Goal: Task Accomplishment & Management: Manage account settings

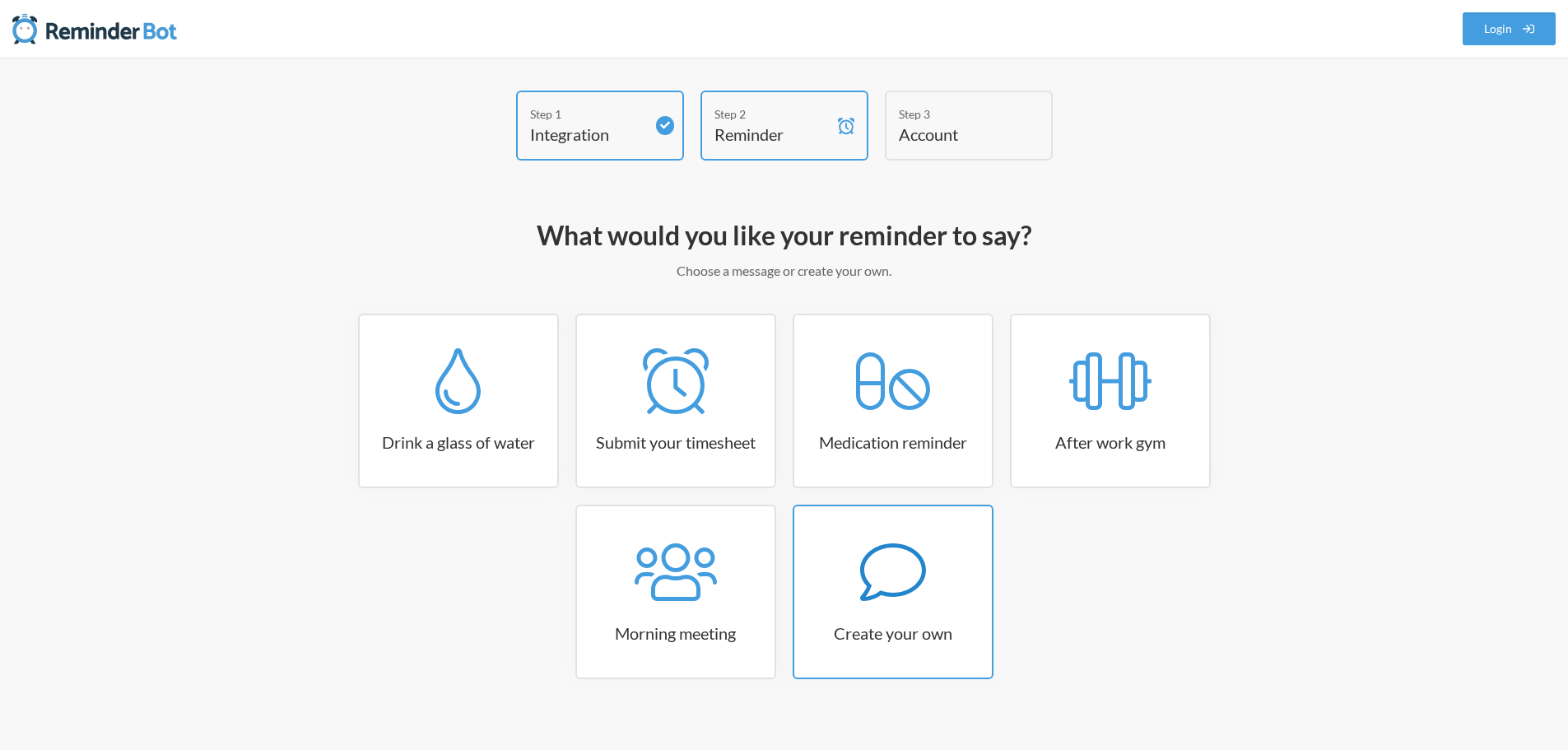
click at [893, 605] on icon at bounding box center [893, 572] width 66 height 66
select select "09:30:00"
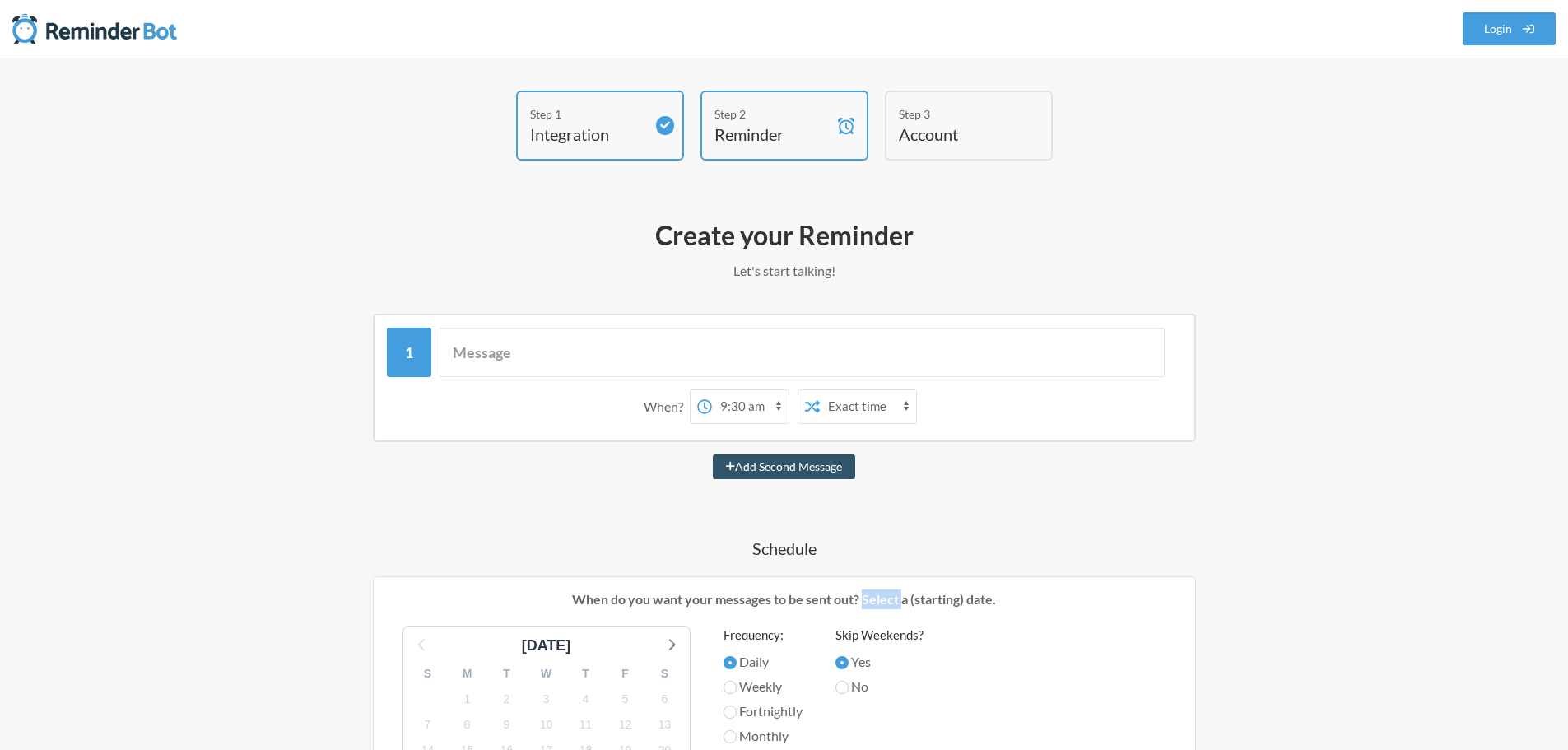
click at [893, 605] on p "When do you want your messages to be sent out? Select a (starting) date." at bounding box center [784, 599] width 797 height 19
click at [525, 357] on input "text" at bounding box center [802, 352] width 725 height 49
select select "D09G18MRV26"
paste input "Reminder: Follow up with [PERSON_NAME] about updating the timesheet jobs for Ze…"
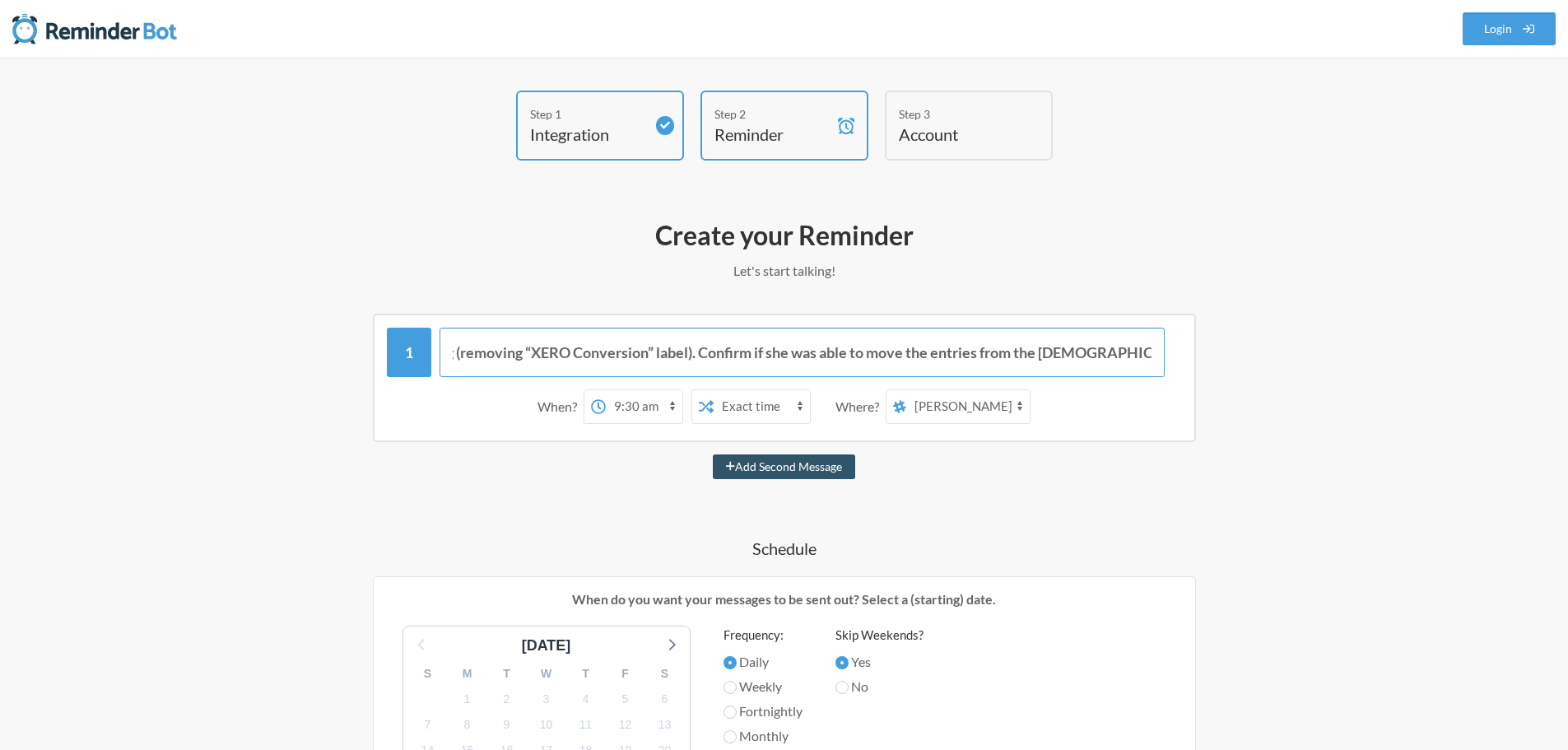
click at [646, 357] on input "Reminder: Follow up with [PERSON_NAME] about updating the timesheet jobs for Ze…" at bounding box center [802, 352] width 725 height 49
type input "Reminder: Follow up with [PERSON_NAME] about updating the timesheet jobs for Ze…"
click at [671, 409] on select "12:00 am 12:15 am 12:30 am 12:45 am 1:00 am 1:15 am 1:30 am 1:45 am 2:00 am 2:1…" at bounding box center [643, 406] width 76 height 33
select select "09:00:00"
click at [606, 390] on select "12:00 am 12:15 am 12:30 am 12:45 am 1:00 am 1:15 am 1:30 am 1:45 am 2:00 am 2:1…" at bounding box center [643, 406] width 76 height 33
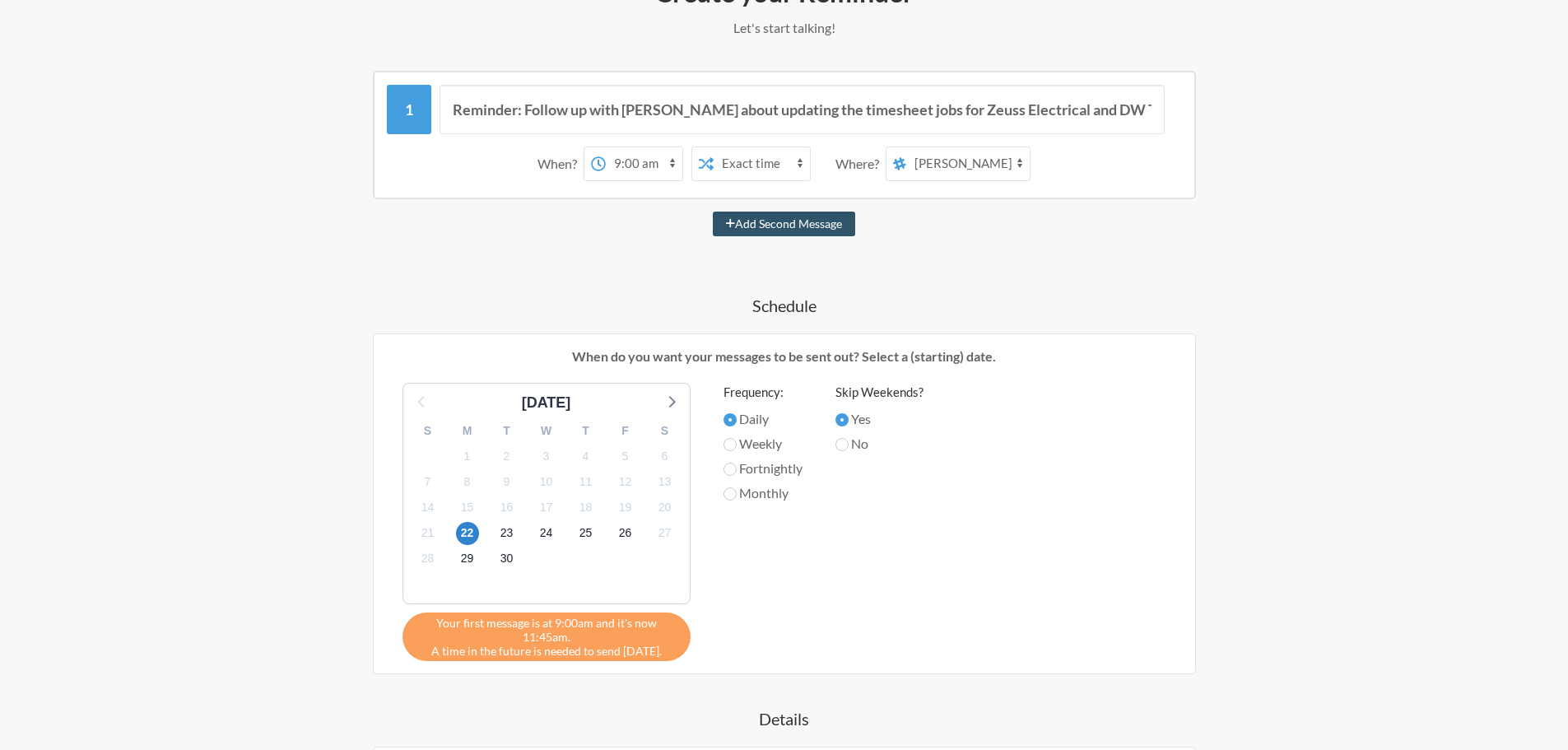
scroll to position [247, 0]
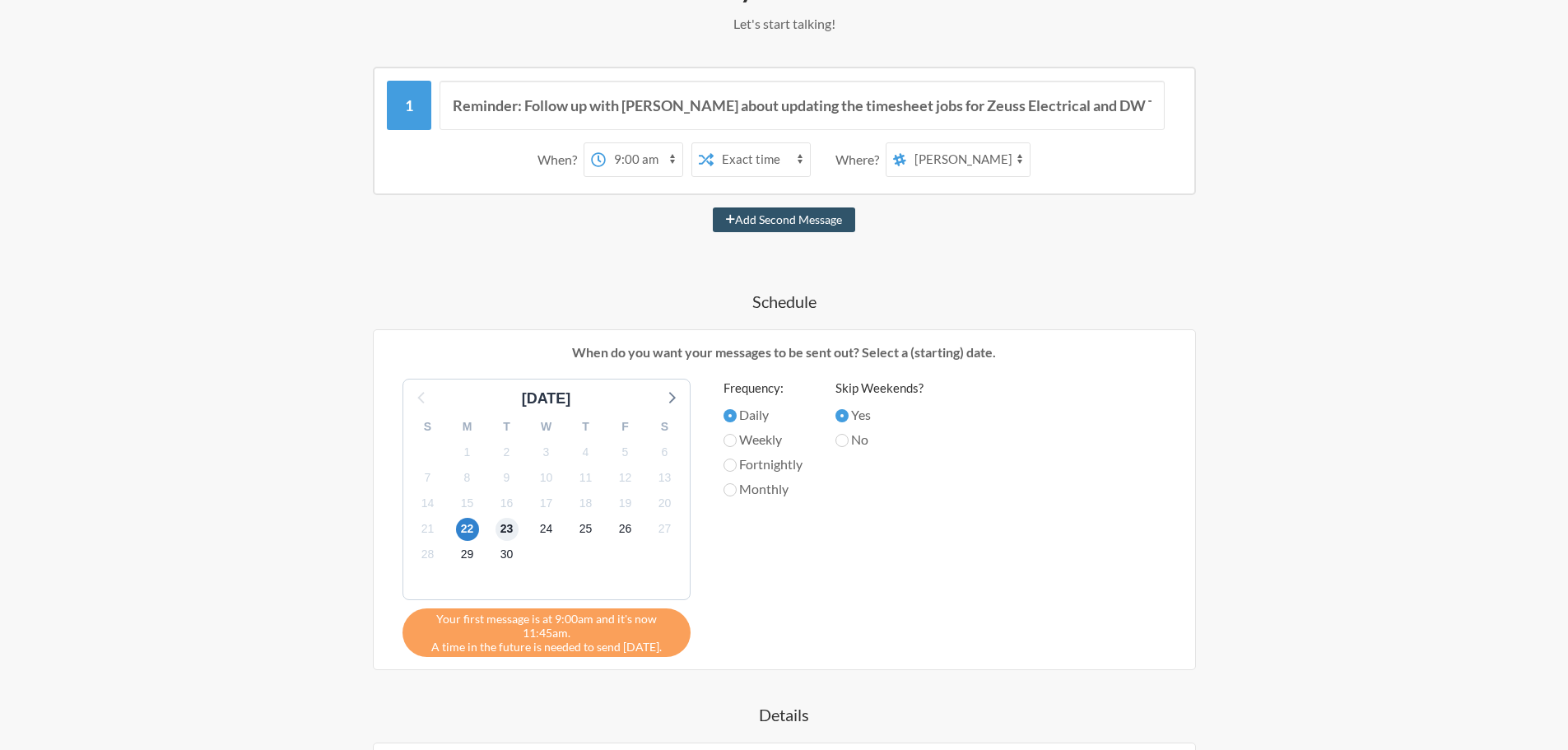
click at [512, 532] on span "23" at bounding box center [507, 529] width 23 height 23
click at [735, 445] on label "Weekly" at bounding box center [763, 439] width 79 height 19
click at [735, 445] on input "Weekly" at bounding box center [730, 441] width 14 height 14
radio input "true"
click at [733, 415] on input "Daily" at bounding box center [730, 416] width 14 height 14
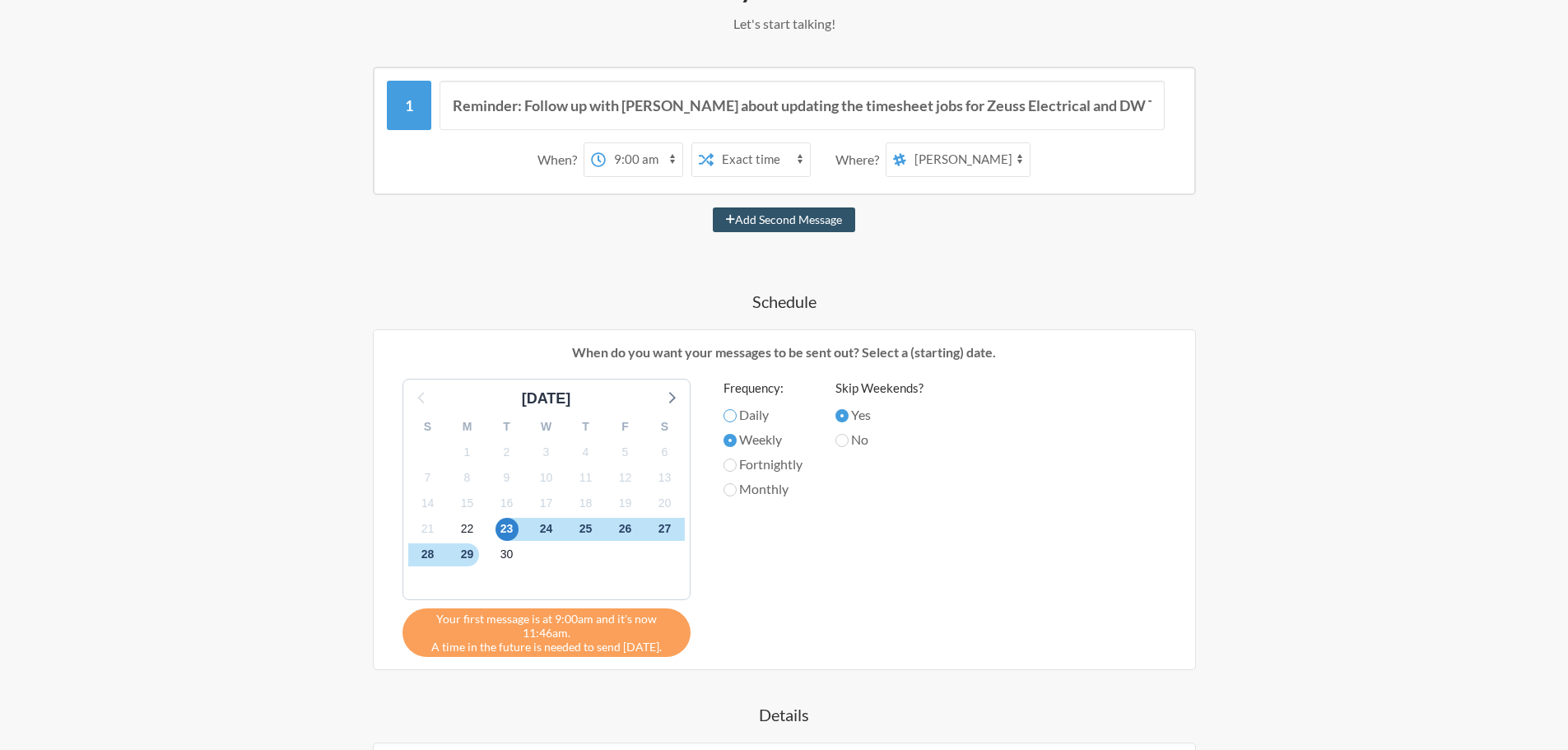
radio input "true"
click at [732, 413] on input "Daily" at bounding box center [730, 416] width 14 height 14
click at [543, 528] on span "24" at bounding box center [547, 529] width 23 height 23
click at [514, 528] on span "23" at bounding box center [507, 529] width 23 height 23
click at [564, 632] on span "Your first message is at 9:00am and it's now 11:46am." at bounding box center [547, 625] width 263 height 28
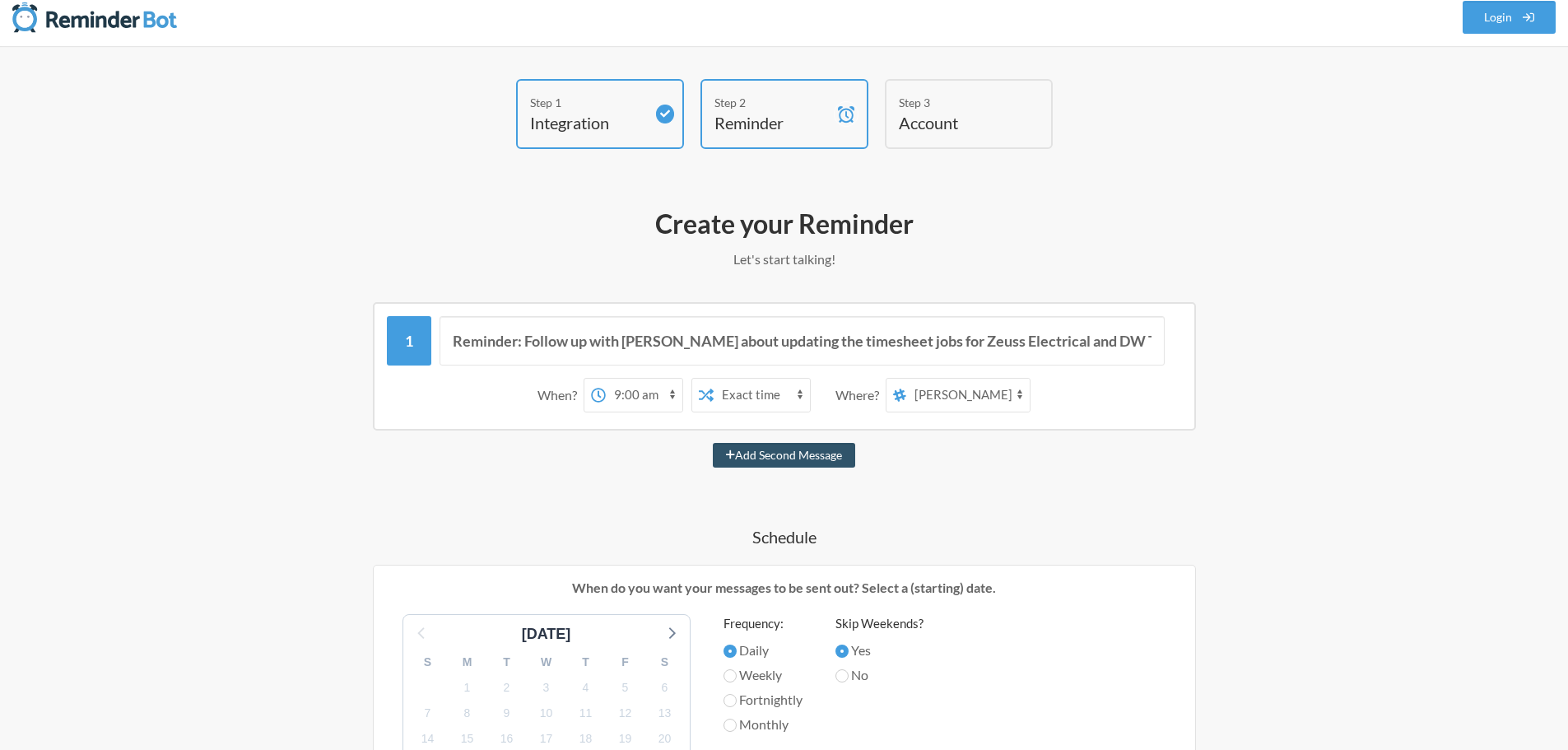
scroll to position [0, 0]
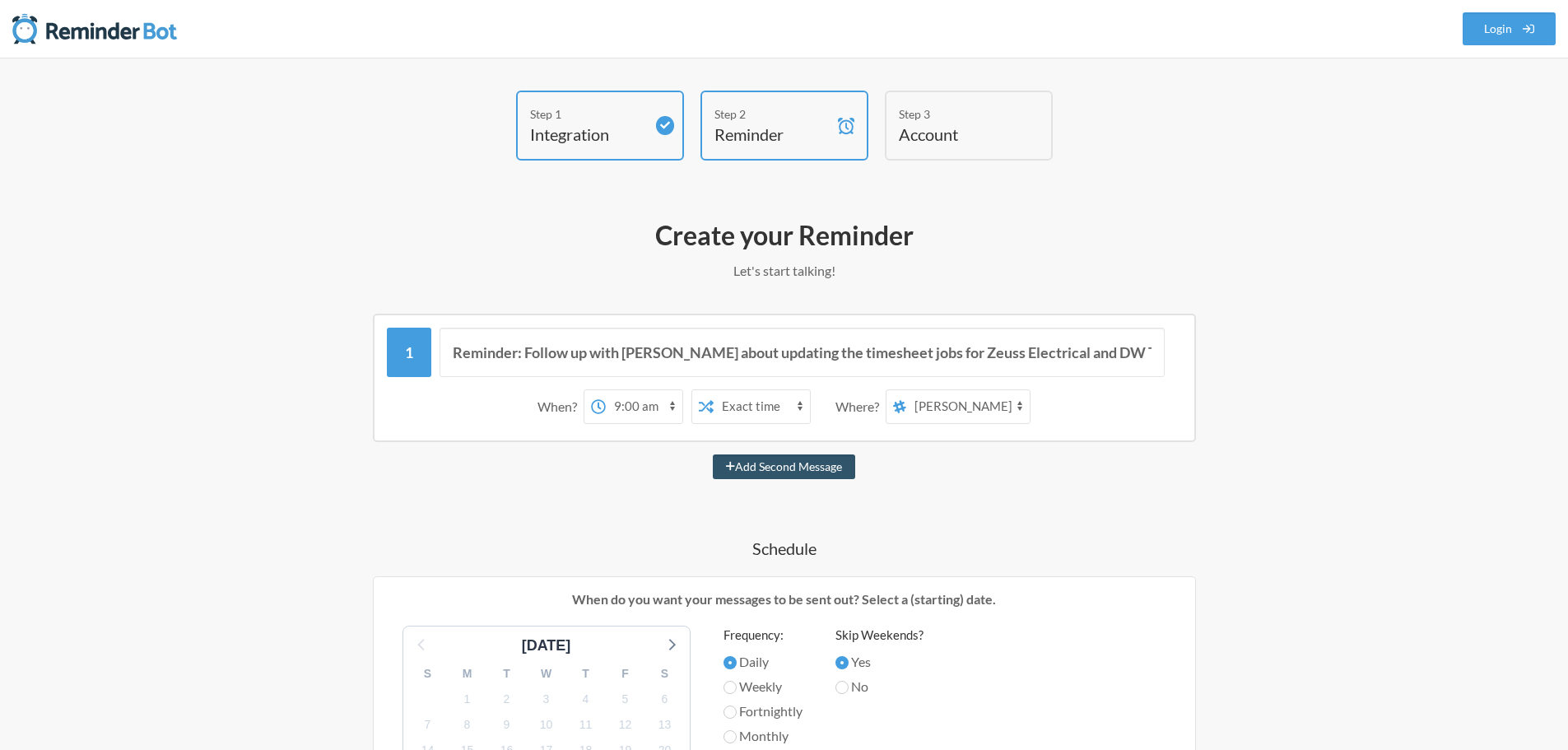
click at [762, 408] on select "Exact time Random time" at bounding box center [762, 406] width 97 height 33
click at [936, 436] on div "Reminder: Follow up with Ros about updating the timesheet jobs for Zeuss Electr…" at bounding box center [784, 377] width 823 height 129
click at [1023, 402] on select "general bookkeeping team-meetings priority links team-training pure-bookkeeping…" at bounding box center [968, 406] width 124 height 33
click at [1017, 410] on select "general bookkeeping team-meetings priority links team-training pure-bookkeeping…" at bounding box center [968, 406] width 124 height 33
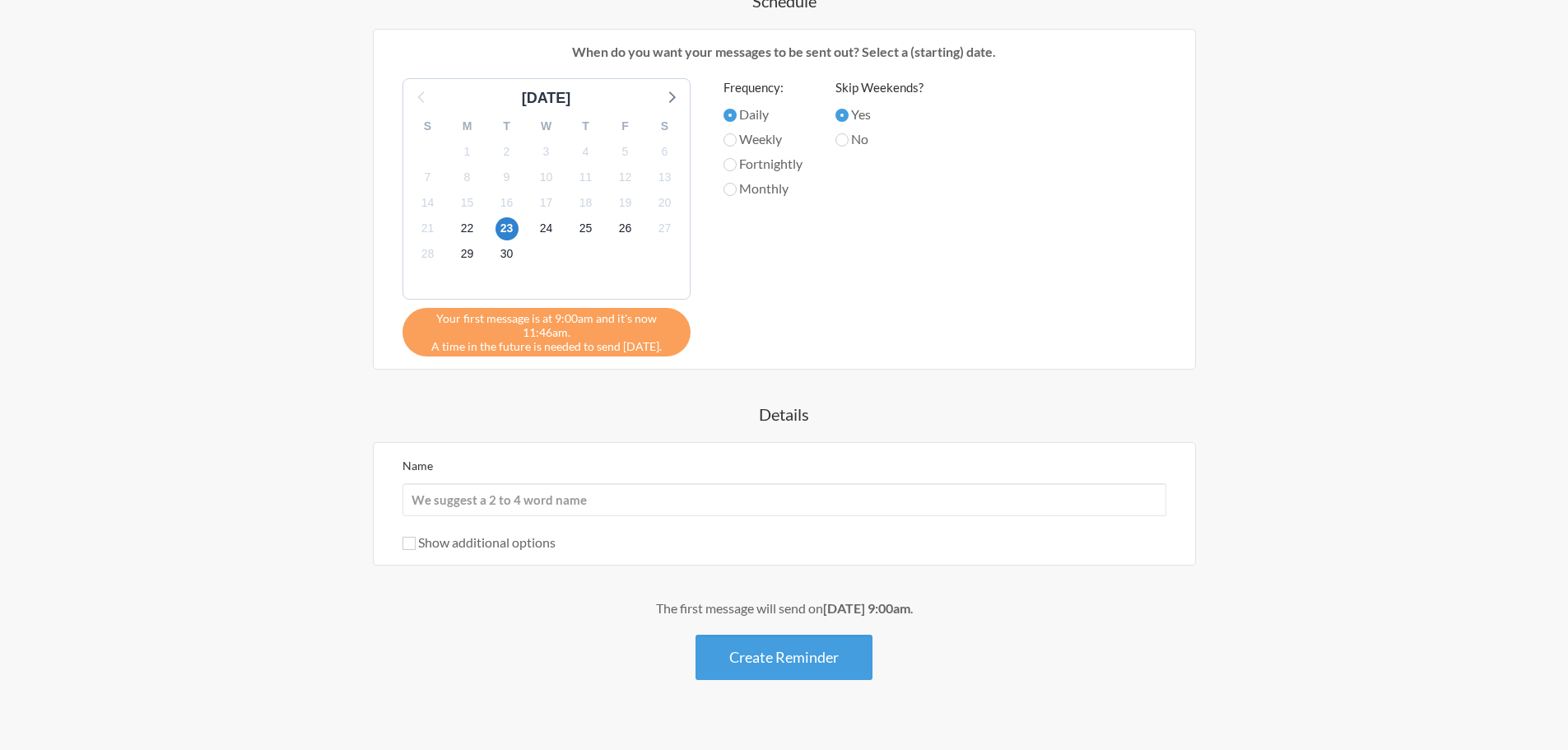
scroll to position [577, 0]
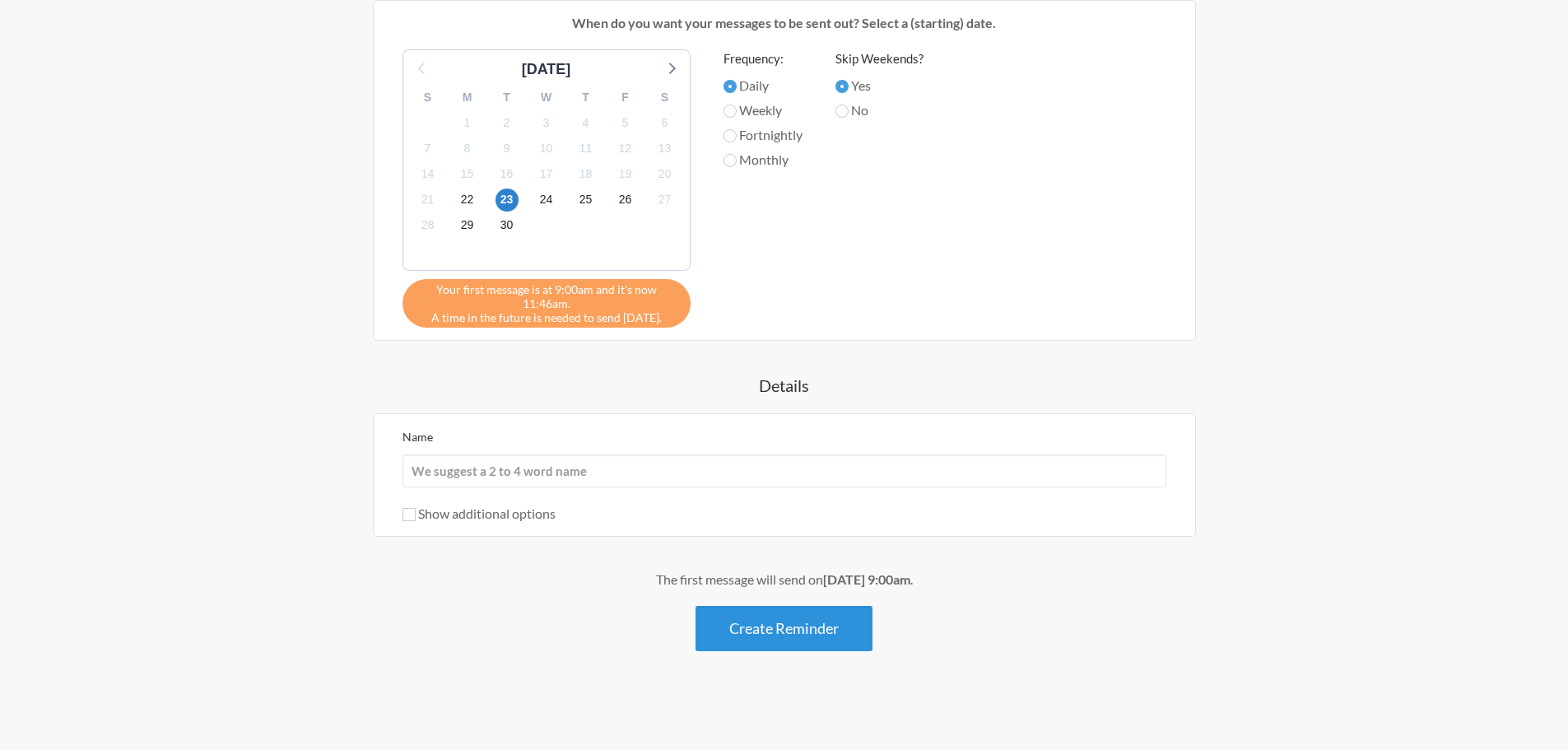
click at [828, 632] on button "Create Reminder" at bounding box center [784, 628] width 177 height 45
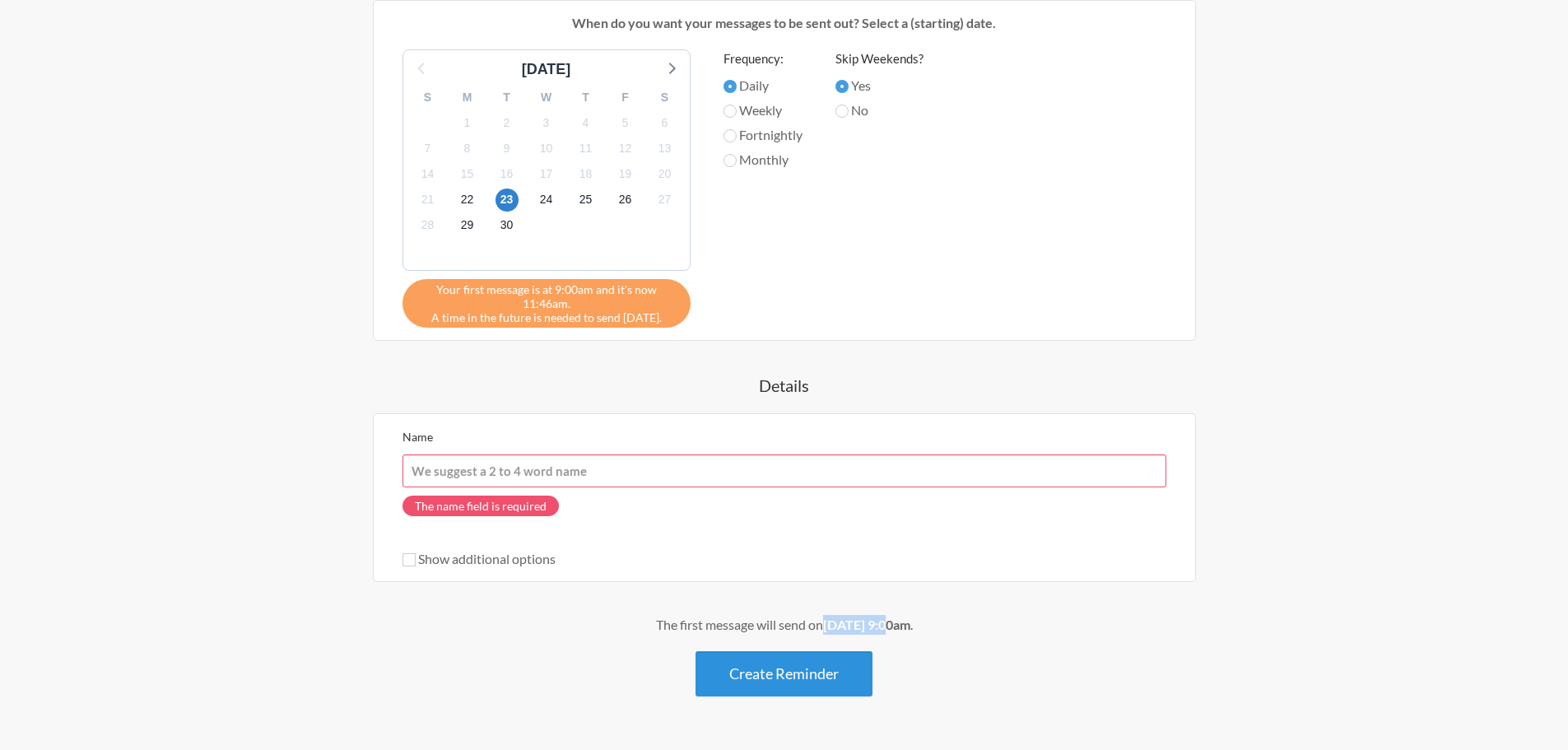
click at [828, 632] on strong "September 23rd, at 9:00am" at bounding box center [867, 624] width 87 height 15
click at [566, 475] on input "Name" at bounding box center [784, 471] width 764 height 33
click at [508, 467] on input "Name" at bounding box center [784, 471] width 764 height 33
click at [450, 466] on input "Name" at bounding box center [784, 471] width 764 height 33
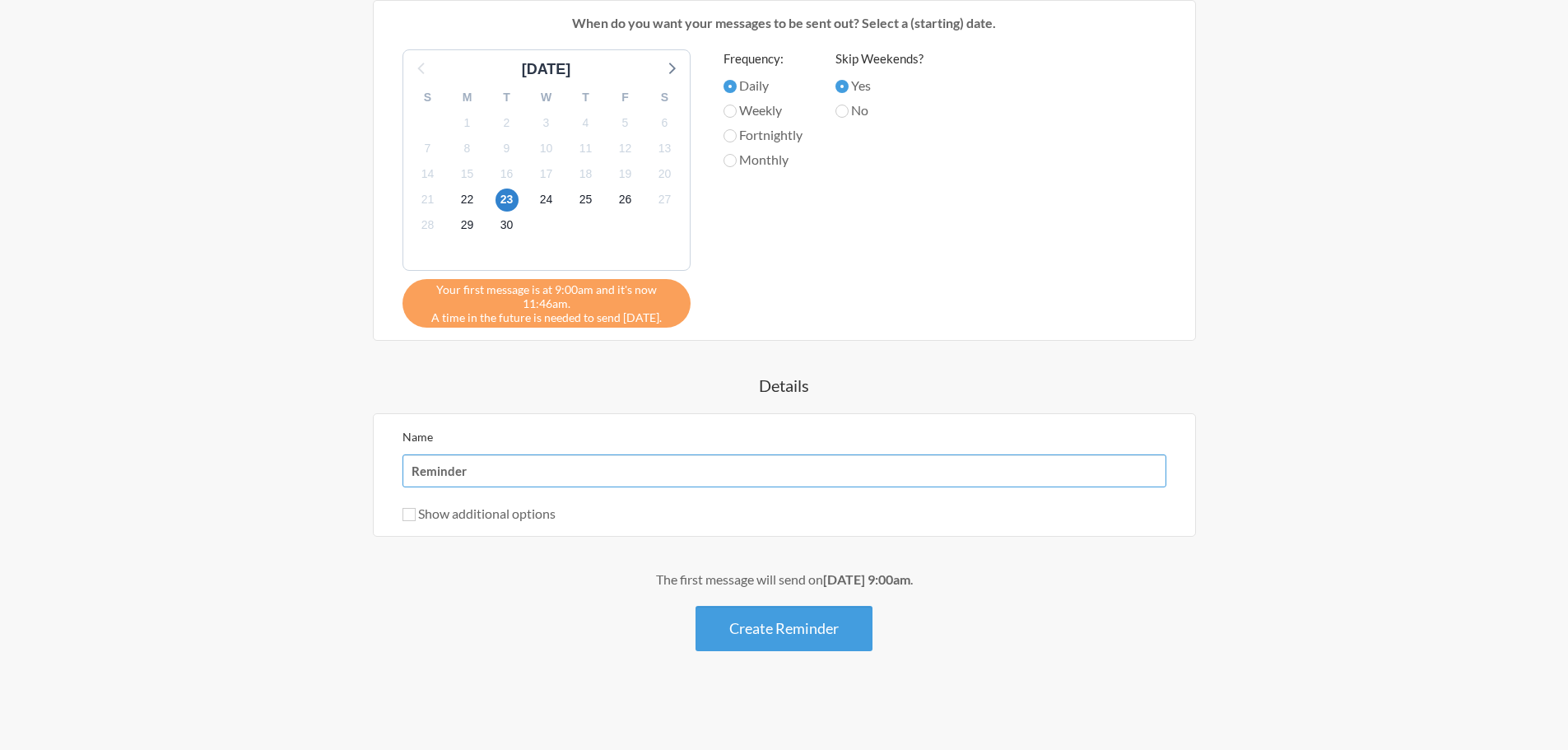
click at [413, 473] on input "Reminder" at bounding box center [784, 471] width 764 height 33
type input "Timesheet Reminder"
click at [407, 511] on input "Show additional options" at bounding box center [409, 515] width 14 height 14
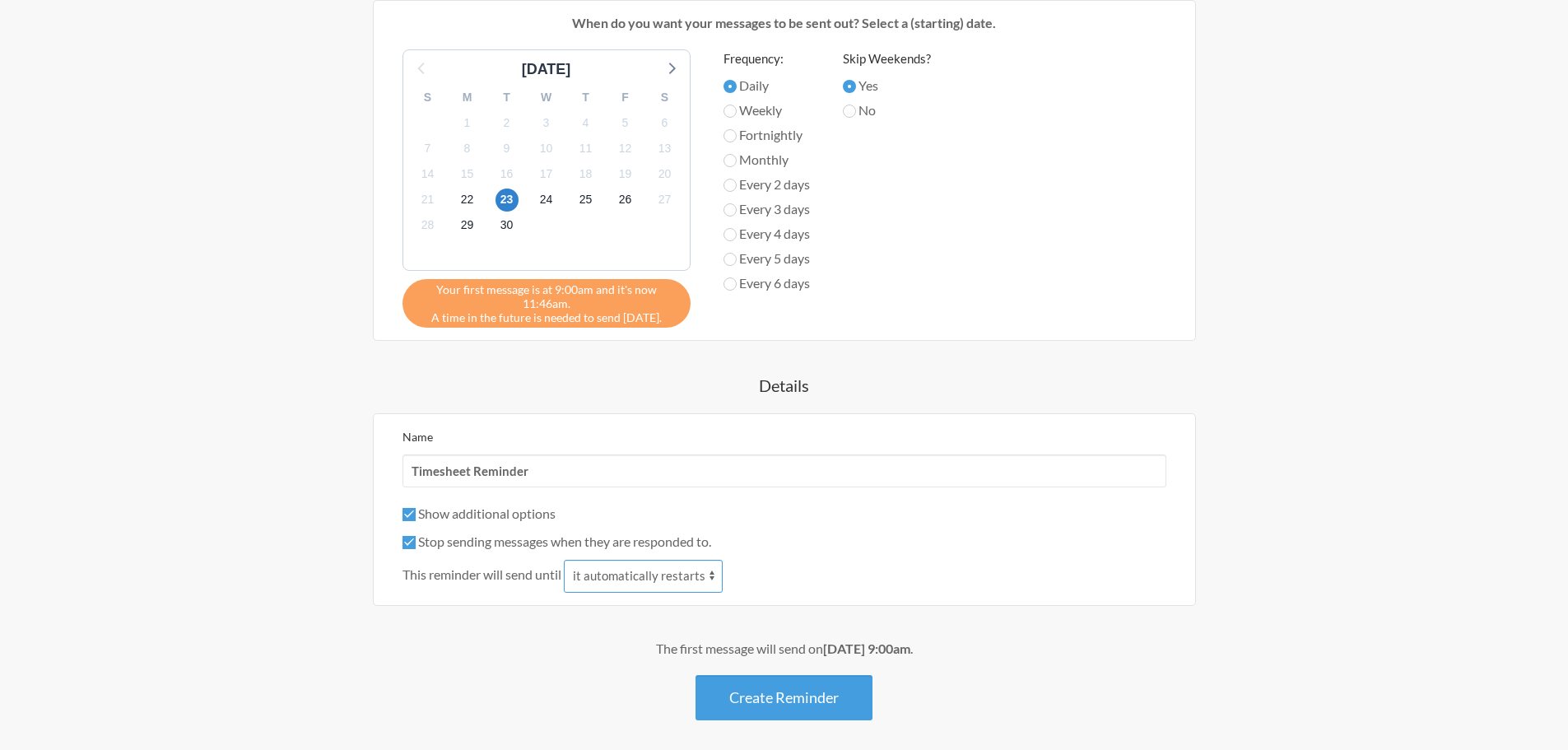
click at [710, 574] on select "it automatically restarts it is replied to" at bounding box center [643, 577] width 159 height 33
click at [787, 571] on div "This reminder will send until it automatically restarts it is replied to" at bounding box center [784, 577] width 764 height 33
click at [411, 515] on input "Show additional options" at bounding box center [409, 515] width 14 height 14
checkbox input "false"
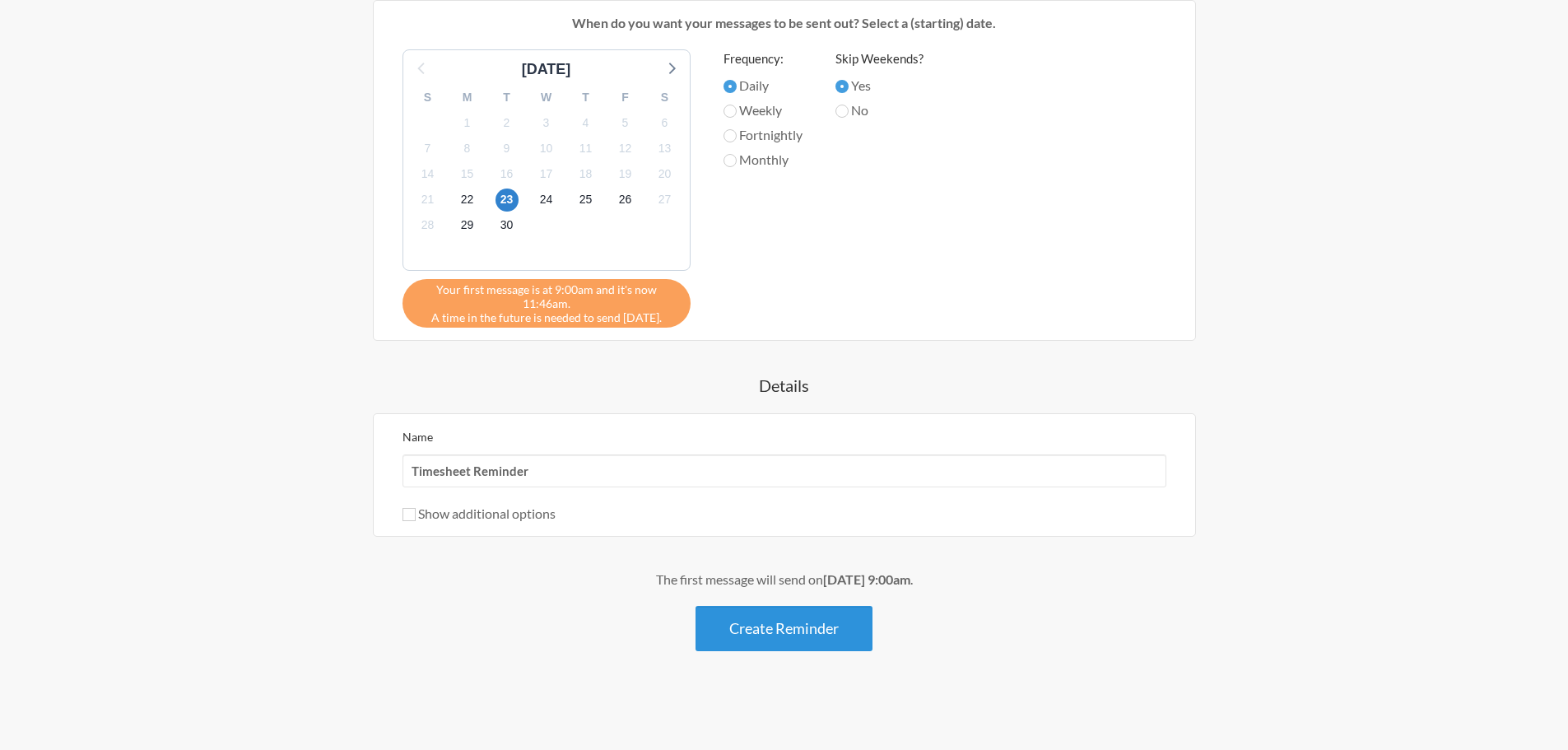
click at [775, 641] on button "Create Reminder" at bounding box center [784, 628] width 177 height 45
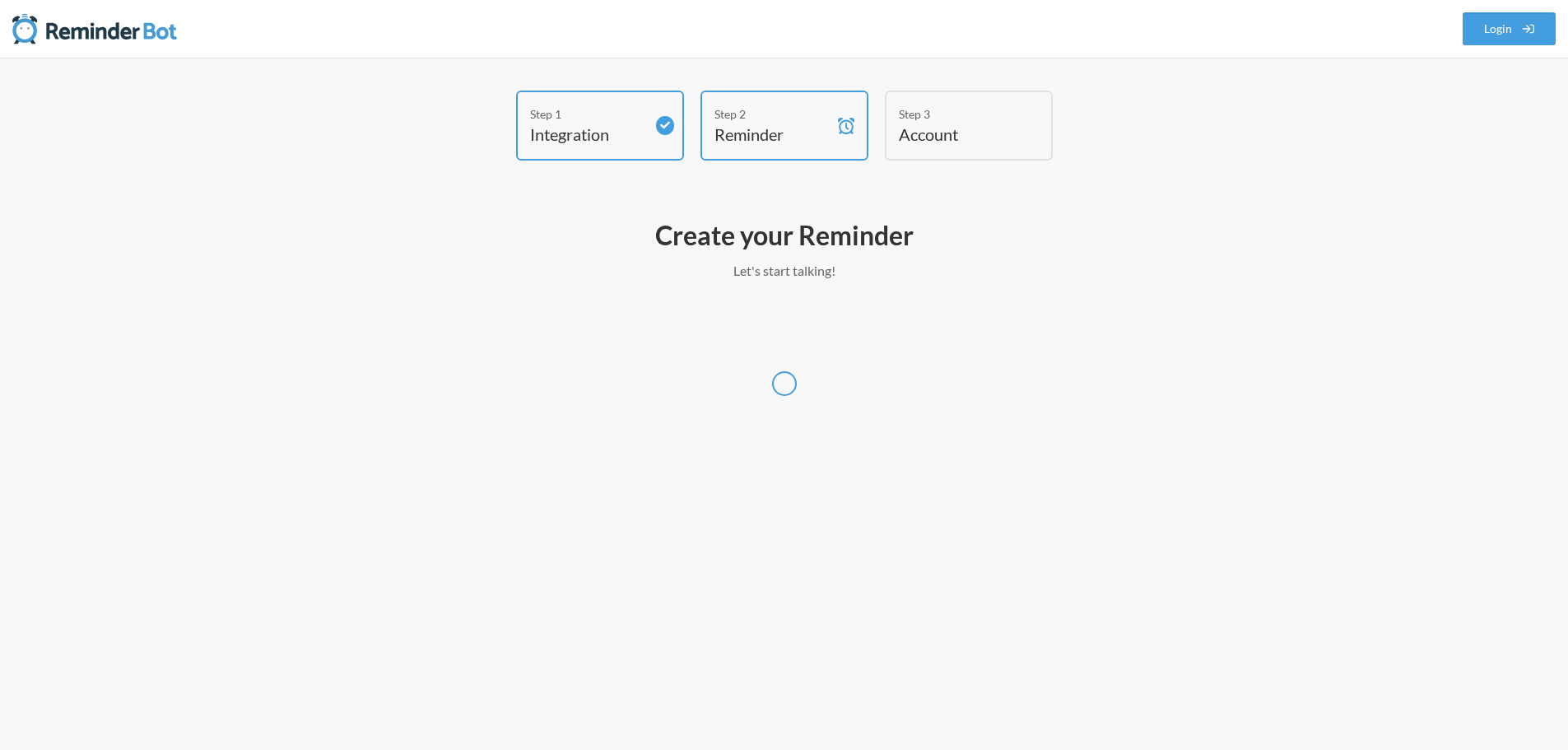
scroll to position [0, 0]
select select "Australia/Sydney"
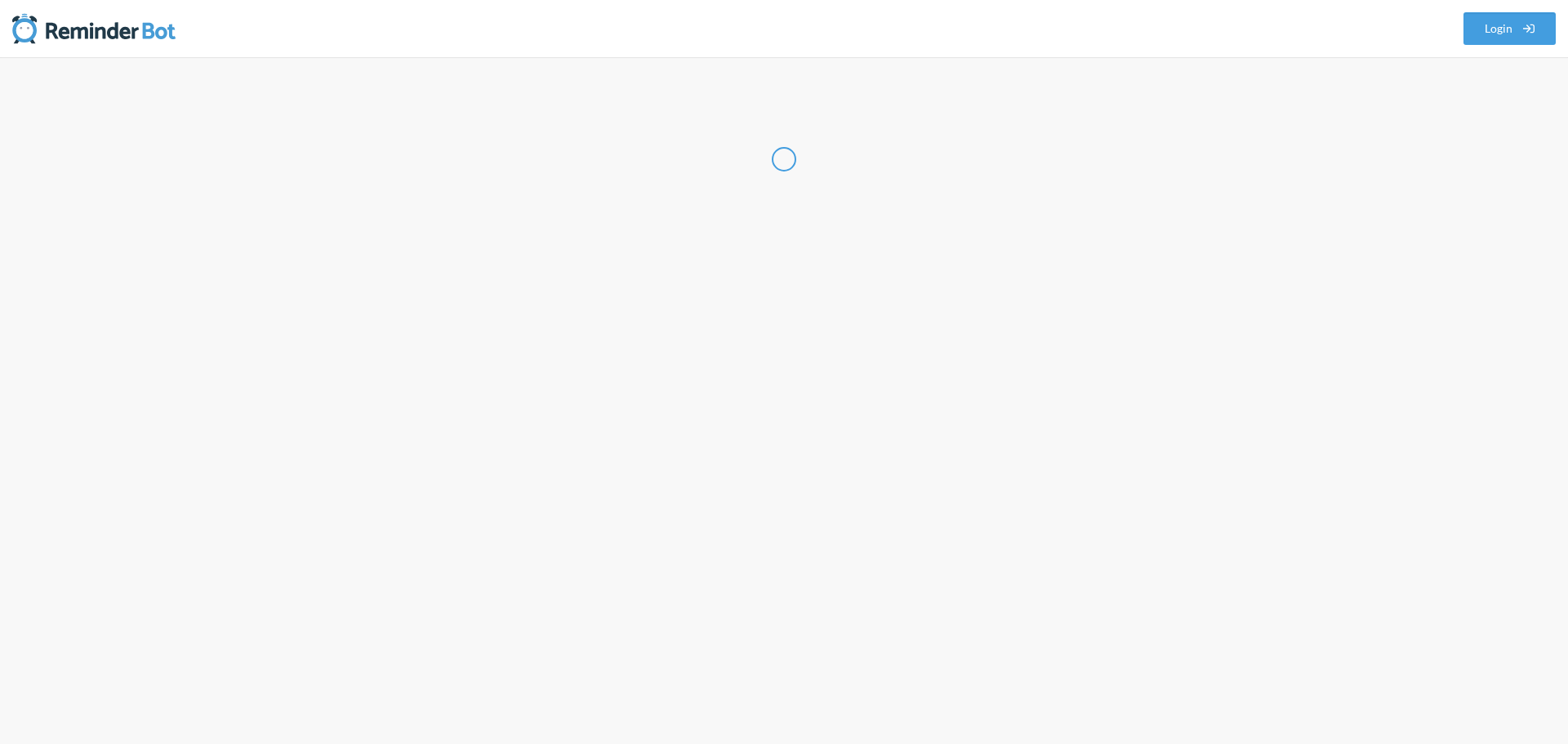
select select "PH"
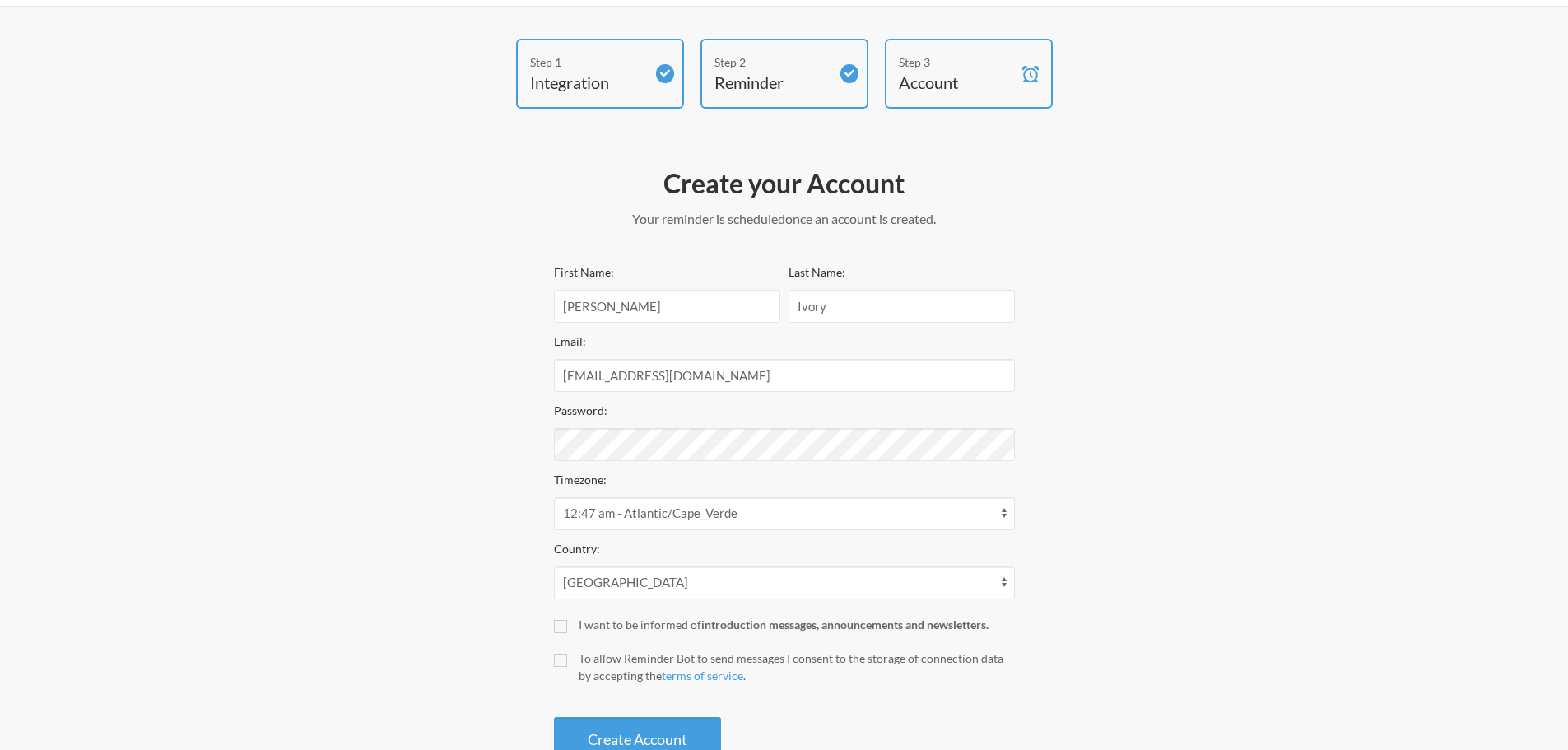
scroll to position [23, 0]
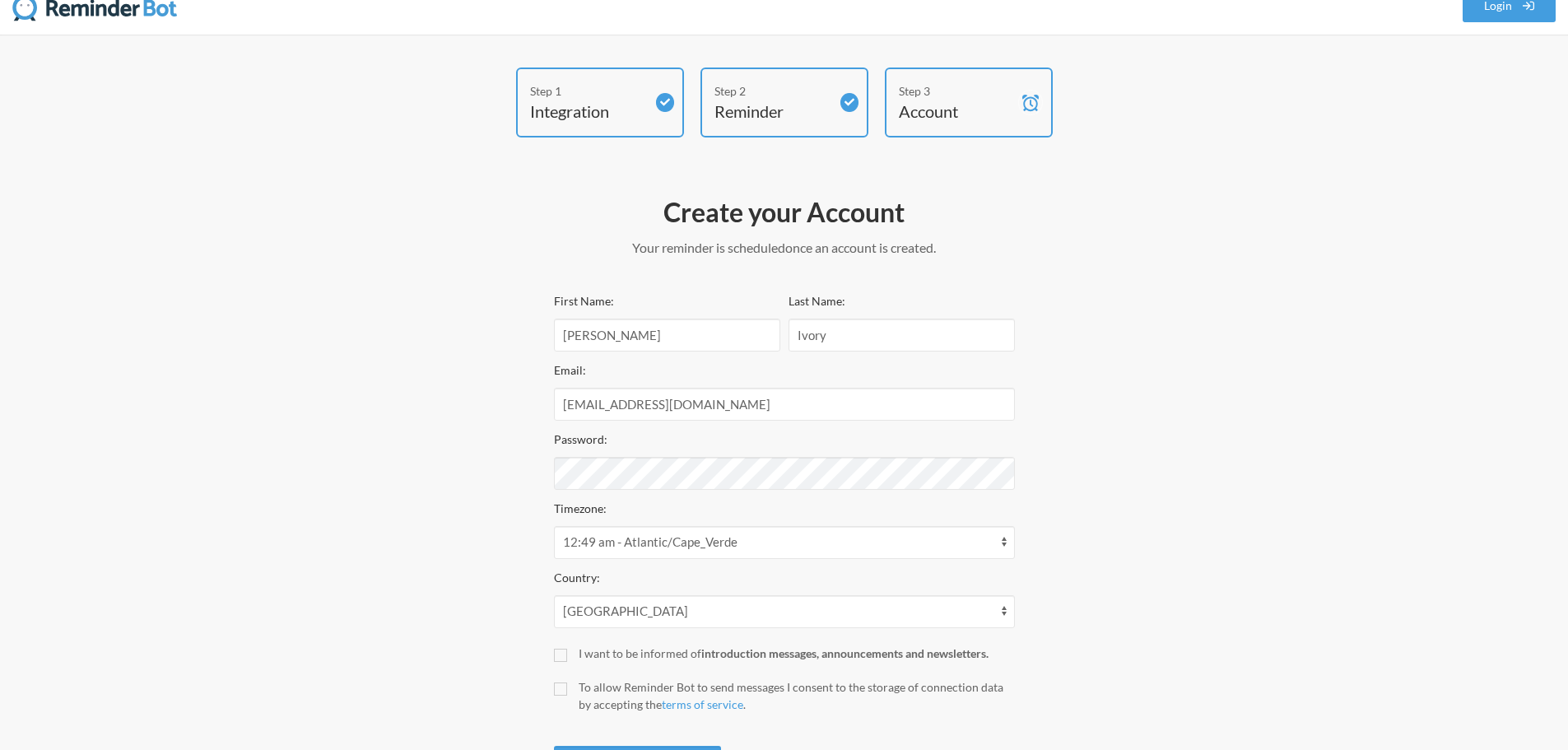
click at [1079, 428] on div "Step 1 Integration Step 2 Reminder Step 3 Account Create your Account Your remi…" at bounding box center [784, 434] width 988 height 733
click at [513, 475] on div "Step 1 Integration Step 2 Reminder Step 3 Account Create your Account Your remi…" at bounding box center [784, 434] width 988 height 733
click at [473, 474] on div "Step 1 Integration Step 2 Reminder Step 3 Account Create your Account Your remi…" at bounding box center [784, 434] width 988 height 733
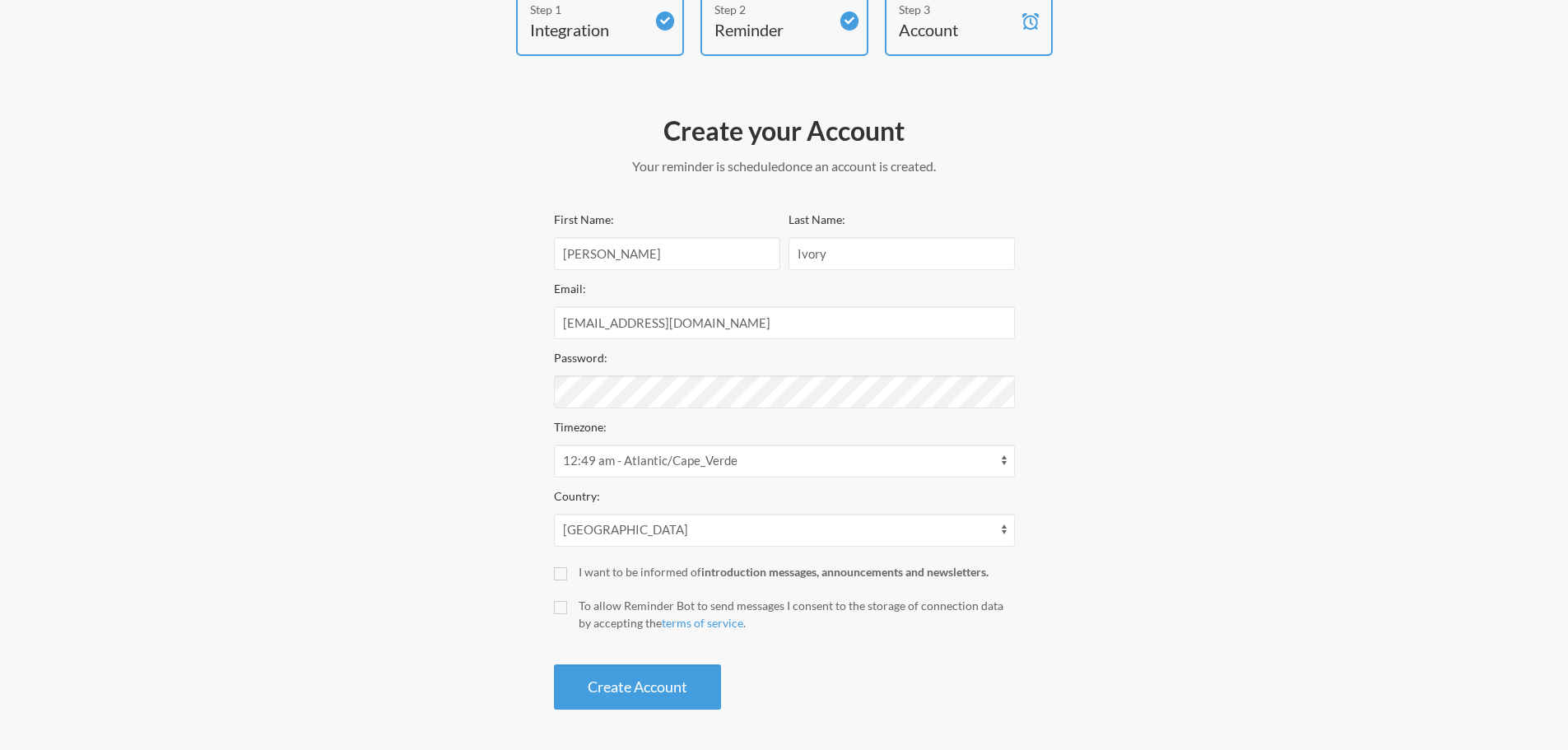
scroll to position [105, 0]
click at [557, 612] on input "To allow Reminder Bot to send messages I consent to the storage of connection d…" at bounding box center [561, 607] width 14 height 14
checkbox input "true"
click at [598, 683] on button "Create Account" at bounding box center [637, 686] width 167 height 45
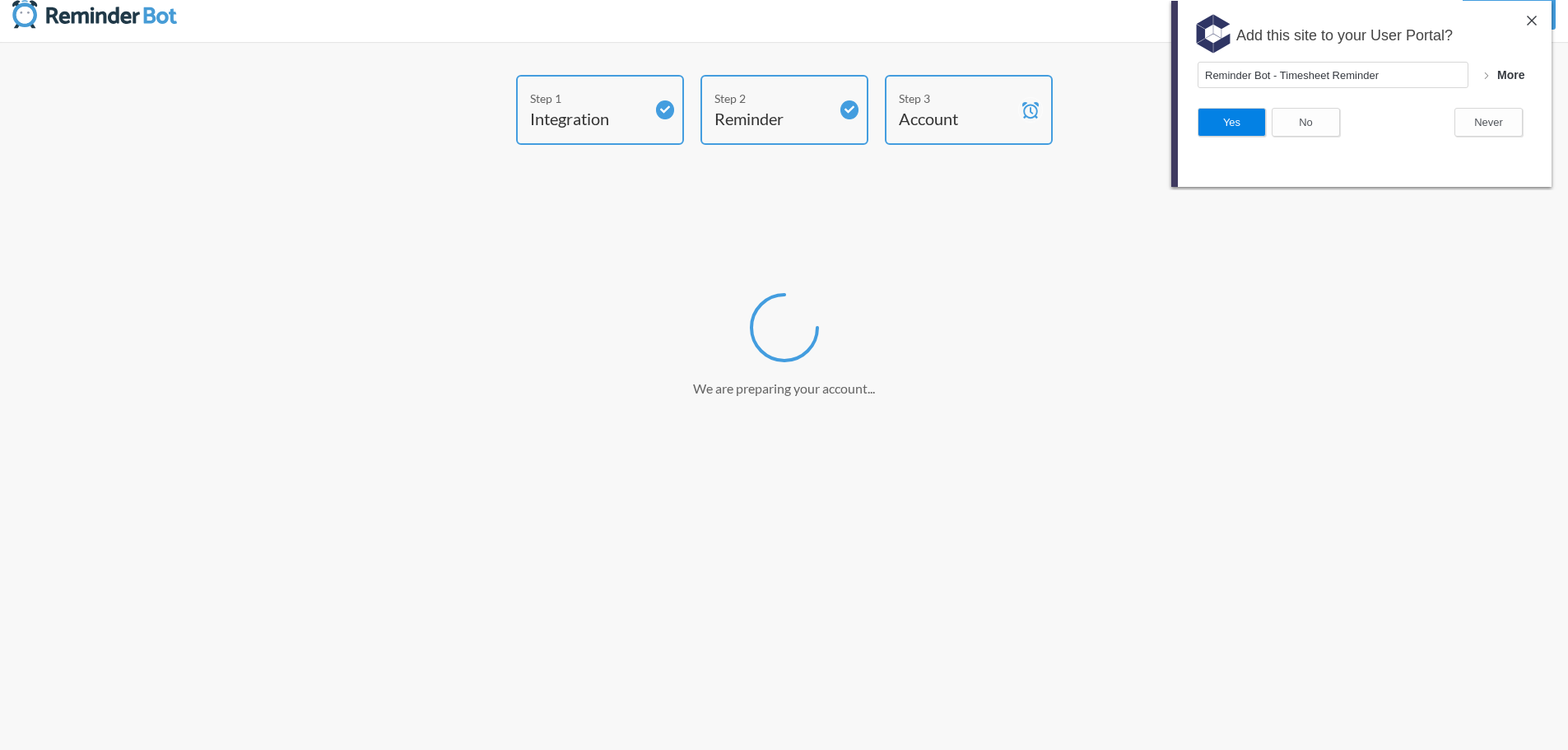
scroll to position [0, 0]
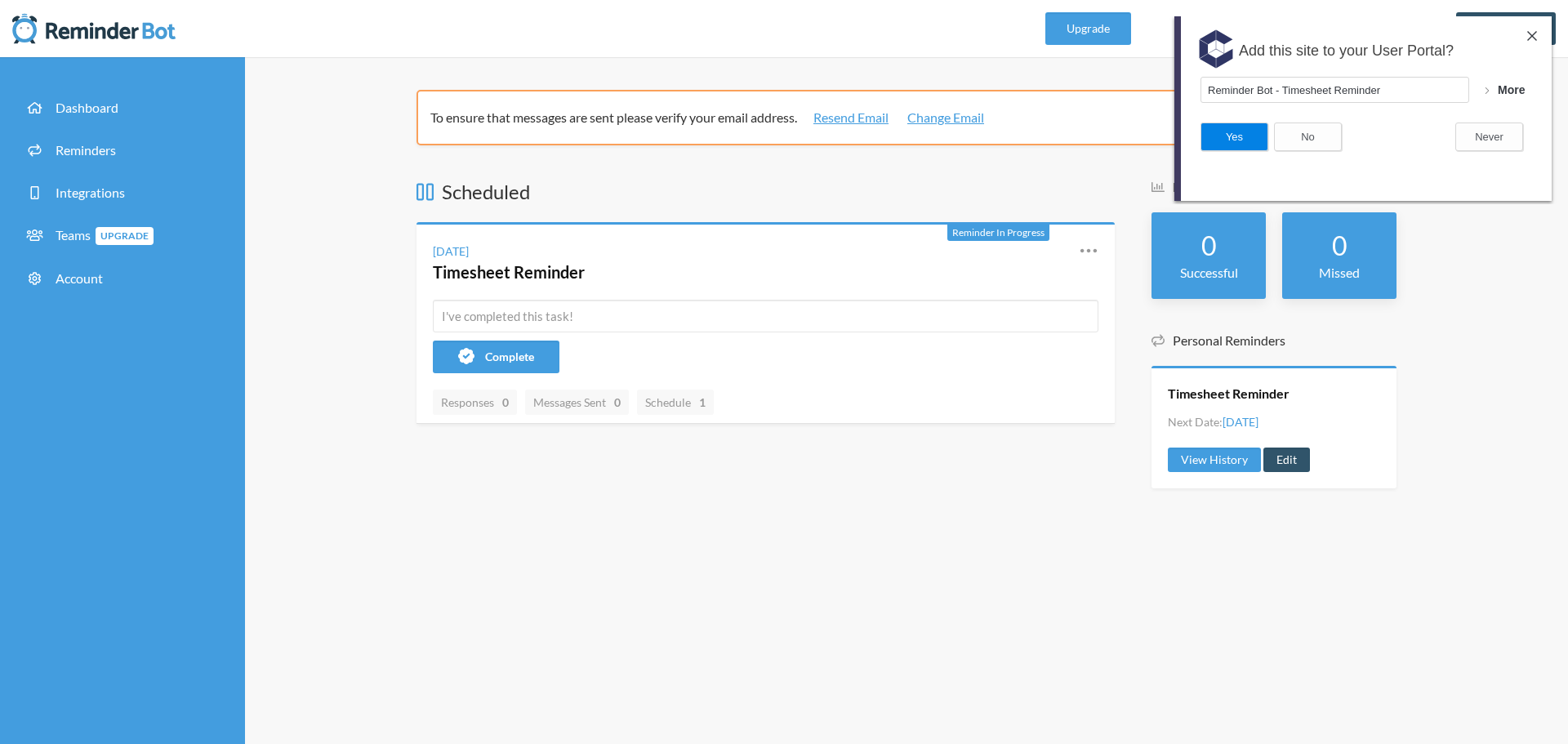
drag, startPoint x: 1534, startPoint y: 36, endPoint x: 1445, endPoint y: 60, distance: 92.2
click at [1534, 36] on img at bounding box center [1532, 36] width 10 height 10
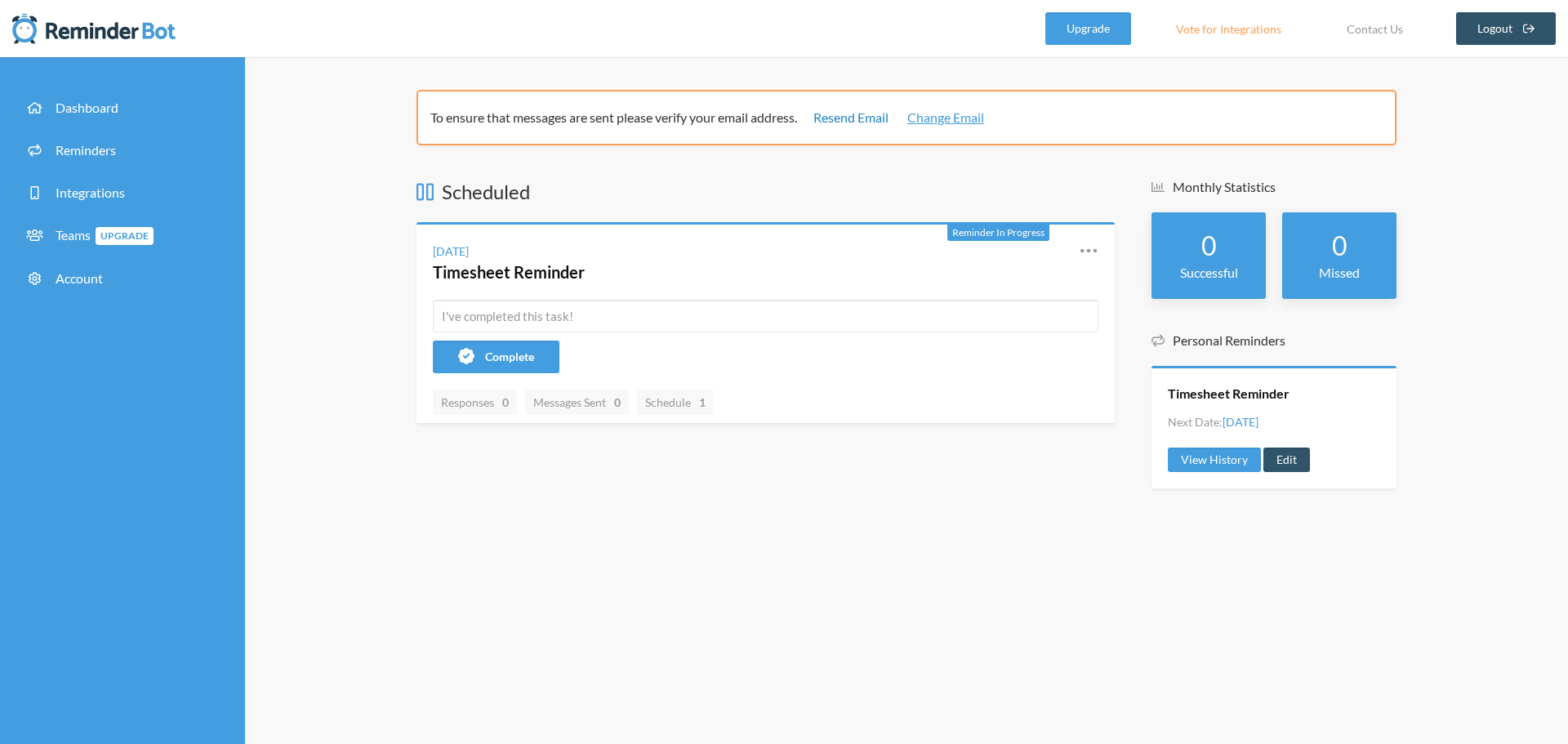
click at [845, 121] on link "Resend Email" at bounding box center [851, 117] width 75 height 19
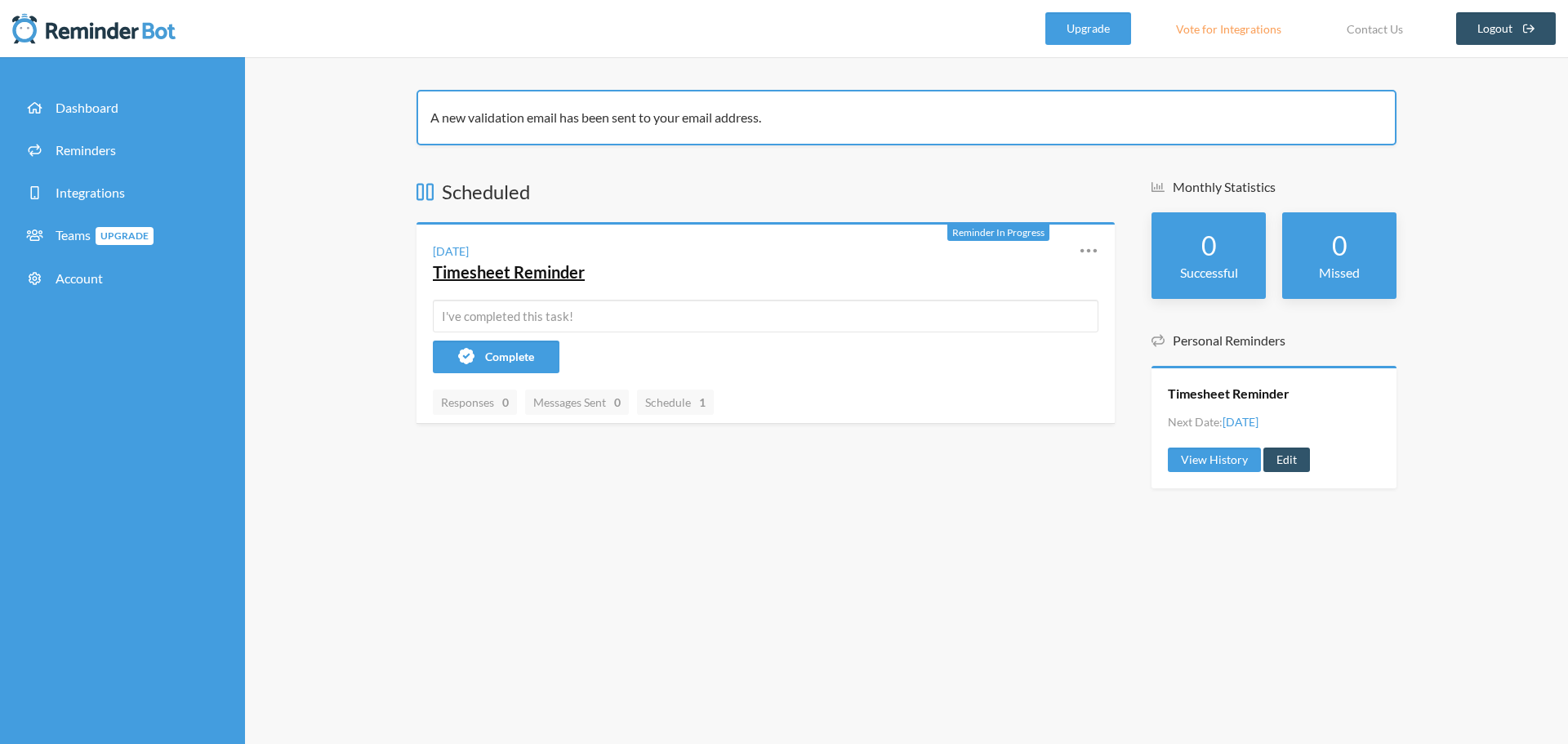
click at [505, 276] on link "Timesheet Reminder" at bounding box center [509, 272] width 152 height 19
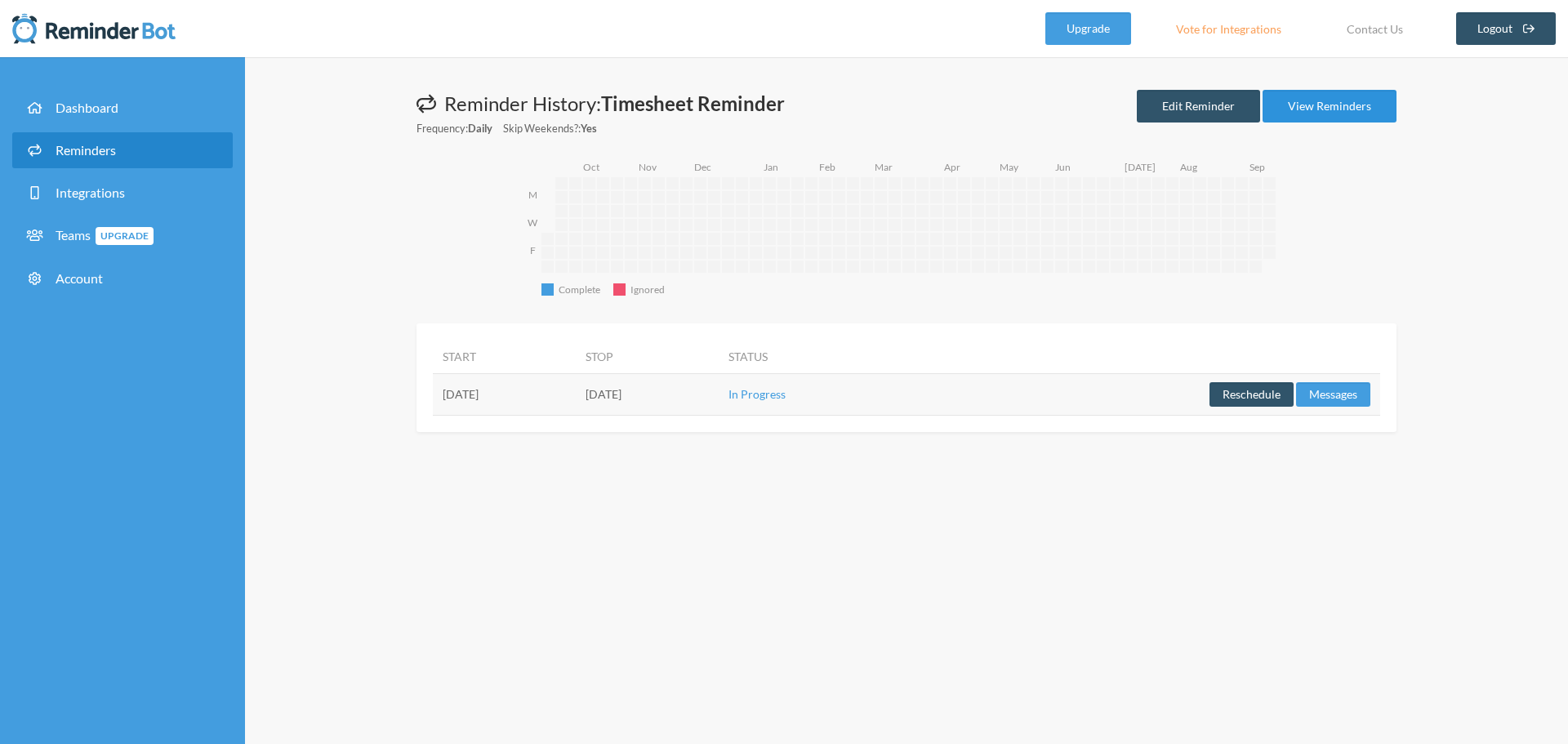
click at [1317, 102] on link "View Reminders" at bounding box center [1330, 107] width 134 height 33
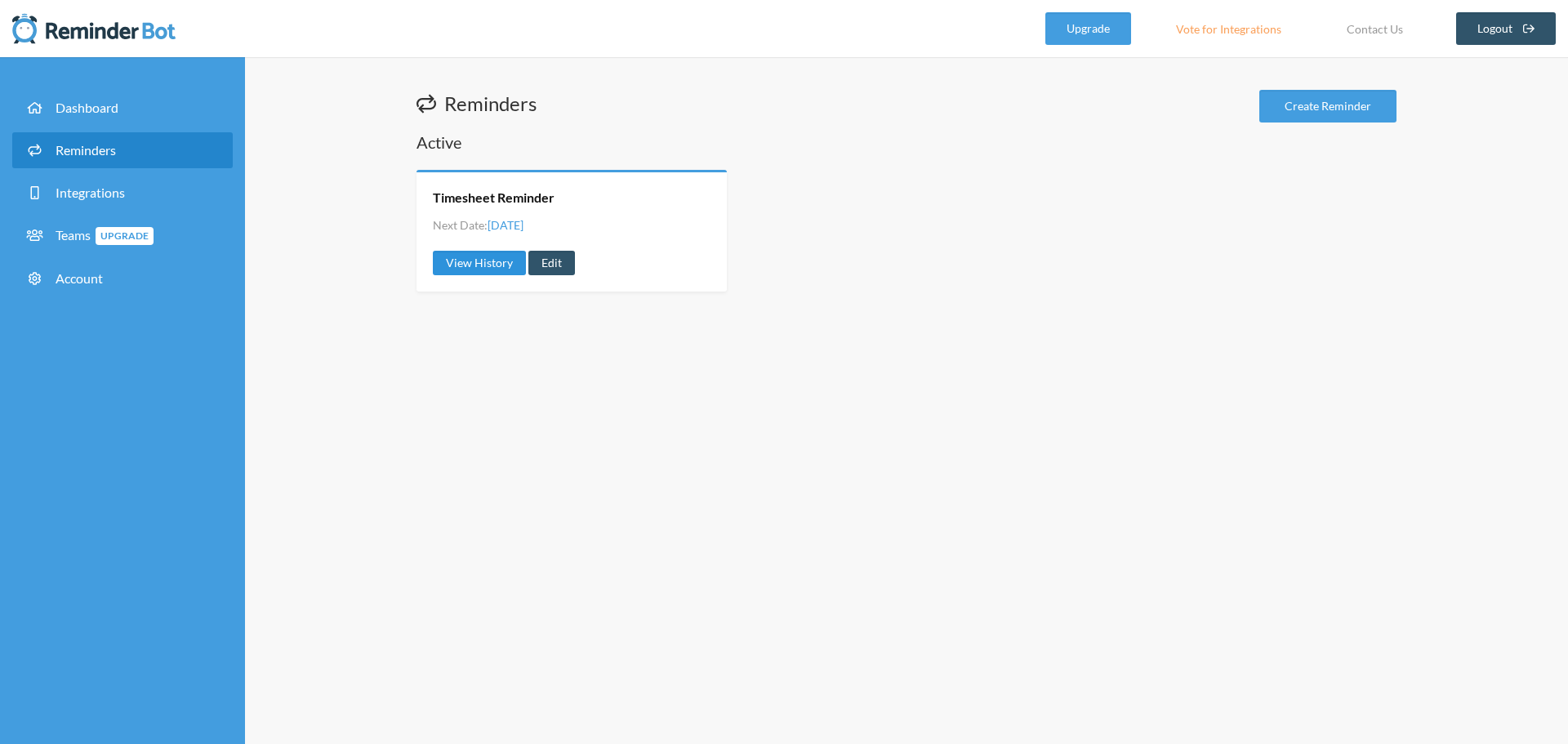
click at [463, 266] on link "View History" at bounding box center [479, 263] width 93 height 25
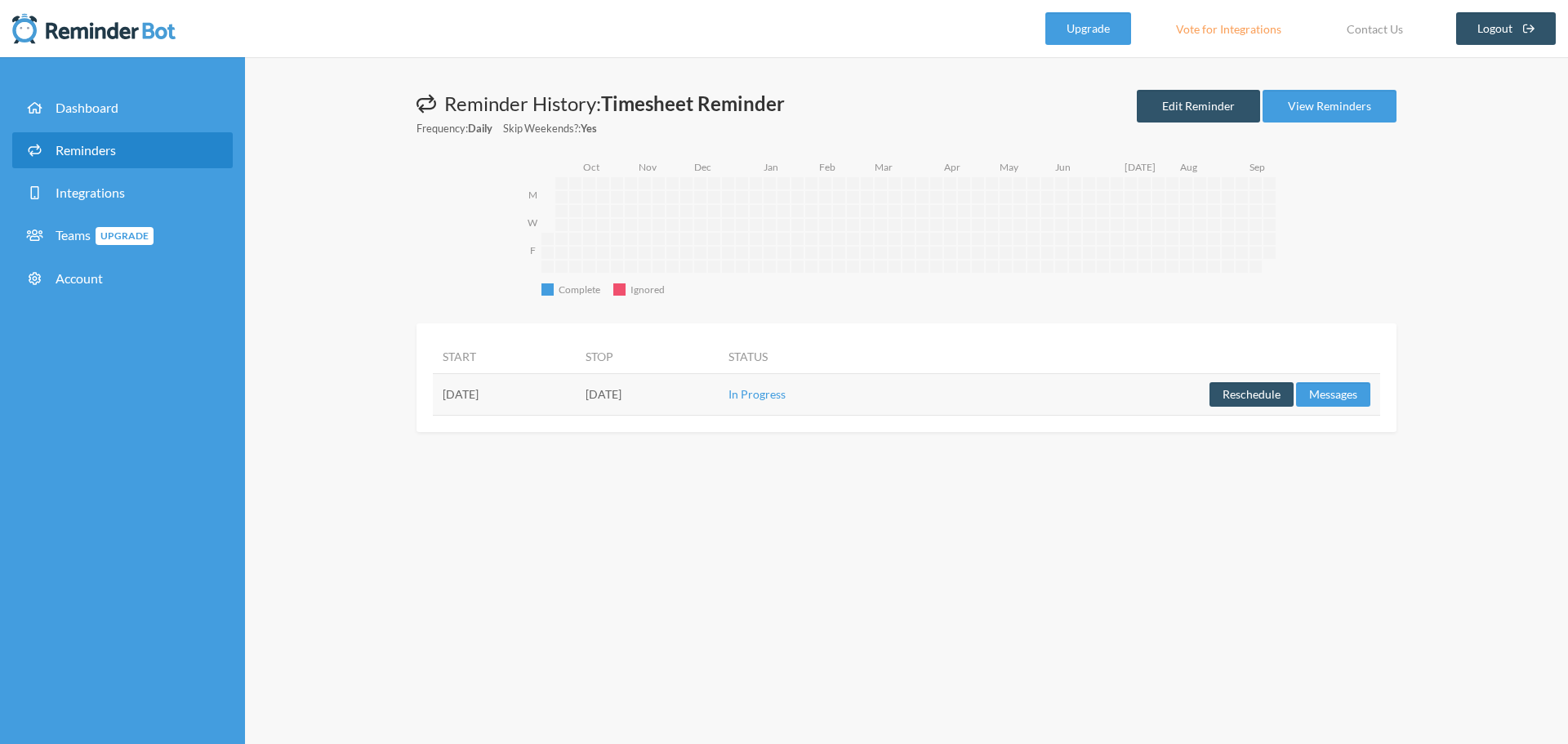
click at [576, 394] on td "[DATE]" at bounding box center [504, 394] width 143 height 41
click at [1321, 394] on button "Messages" at bounding box center [1333, 395] width 74 height 25
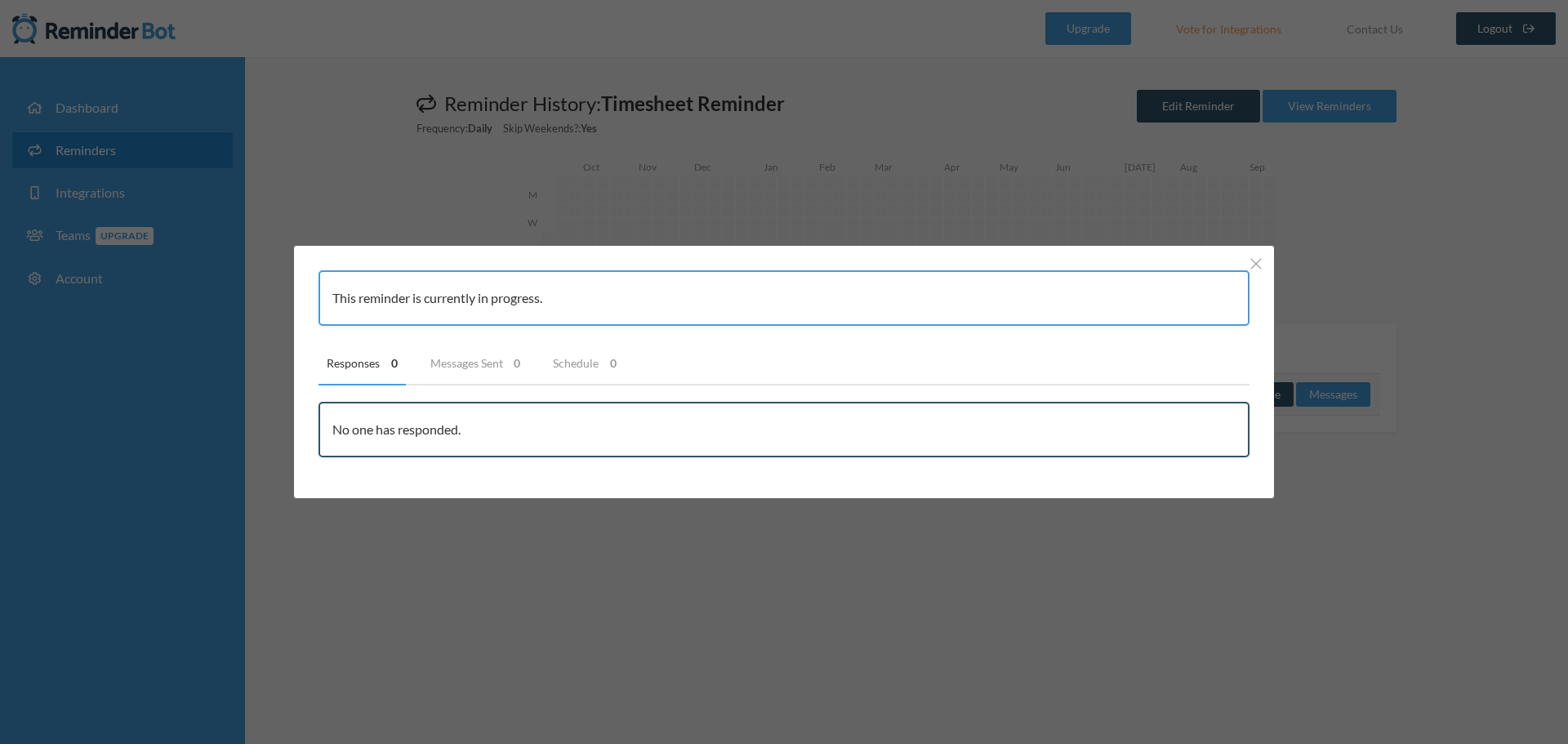
click at [630, 563] on div "This reminder is currently in progress. Responses 0 Messages Sent 0 Schedule 0 …" at bounding box center [784, 372] width 1568 height 744
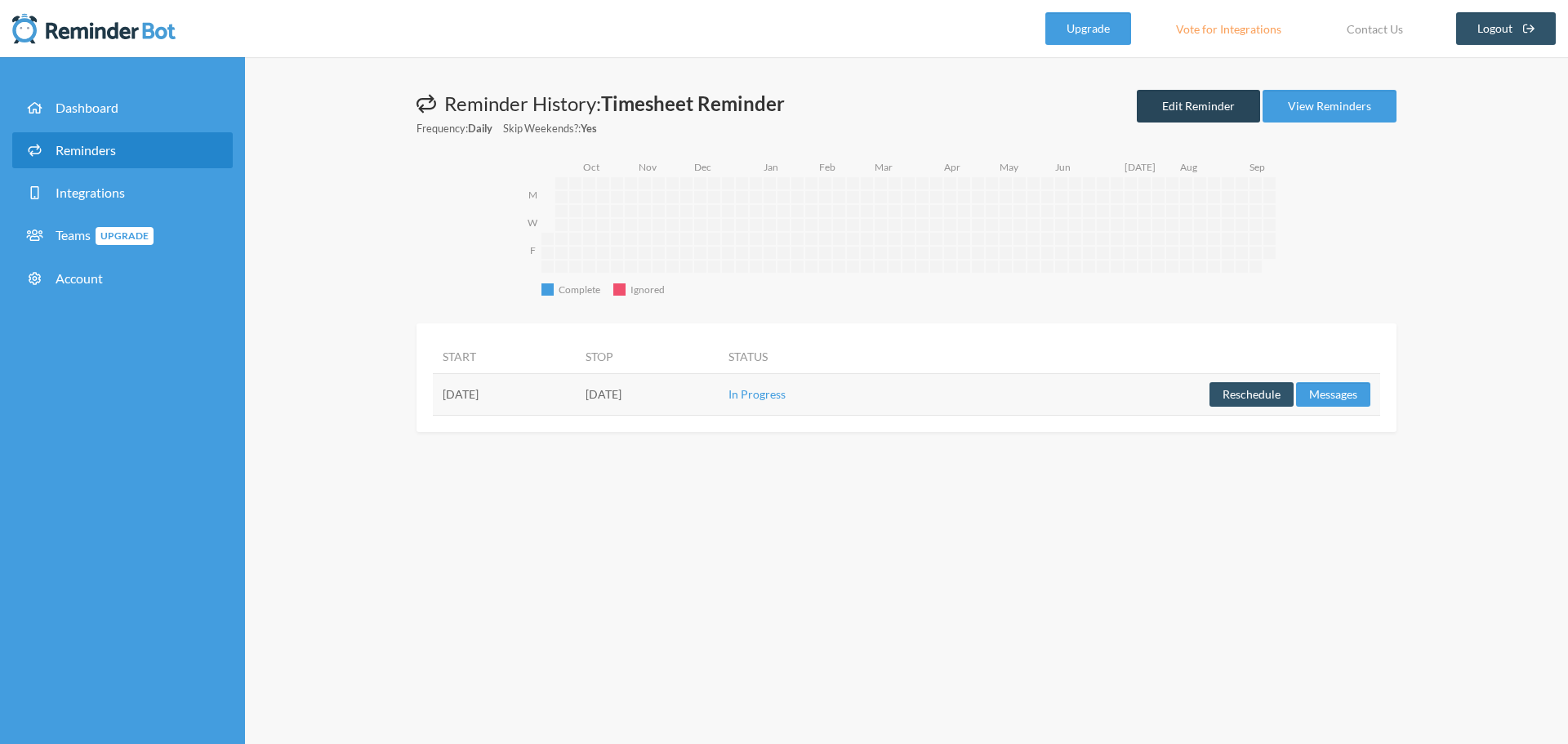
click at [1170, 96] on link "Edit Reminder" at bounding box center [1199, 107] width 124 height 33
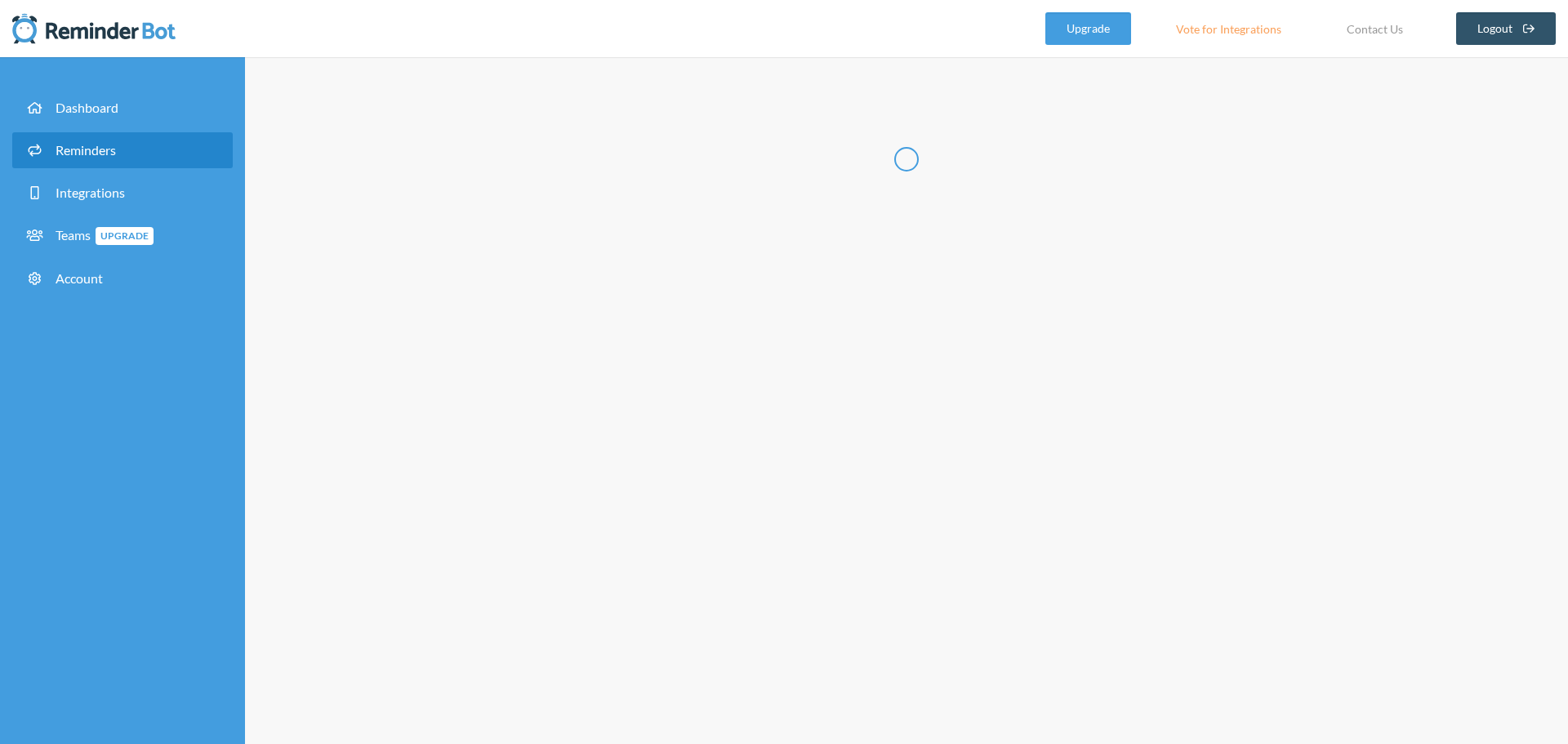
type input "Timesheet Reminder"
select select "09:00:00"
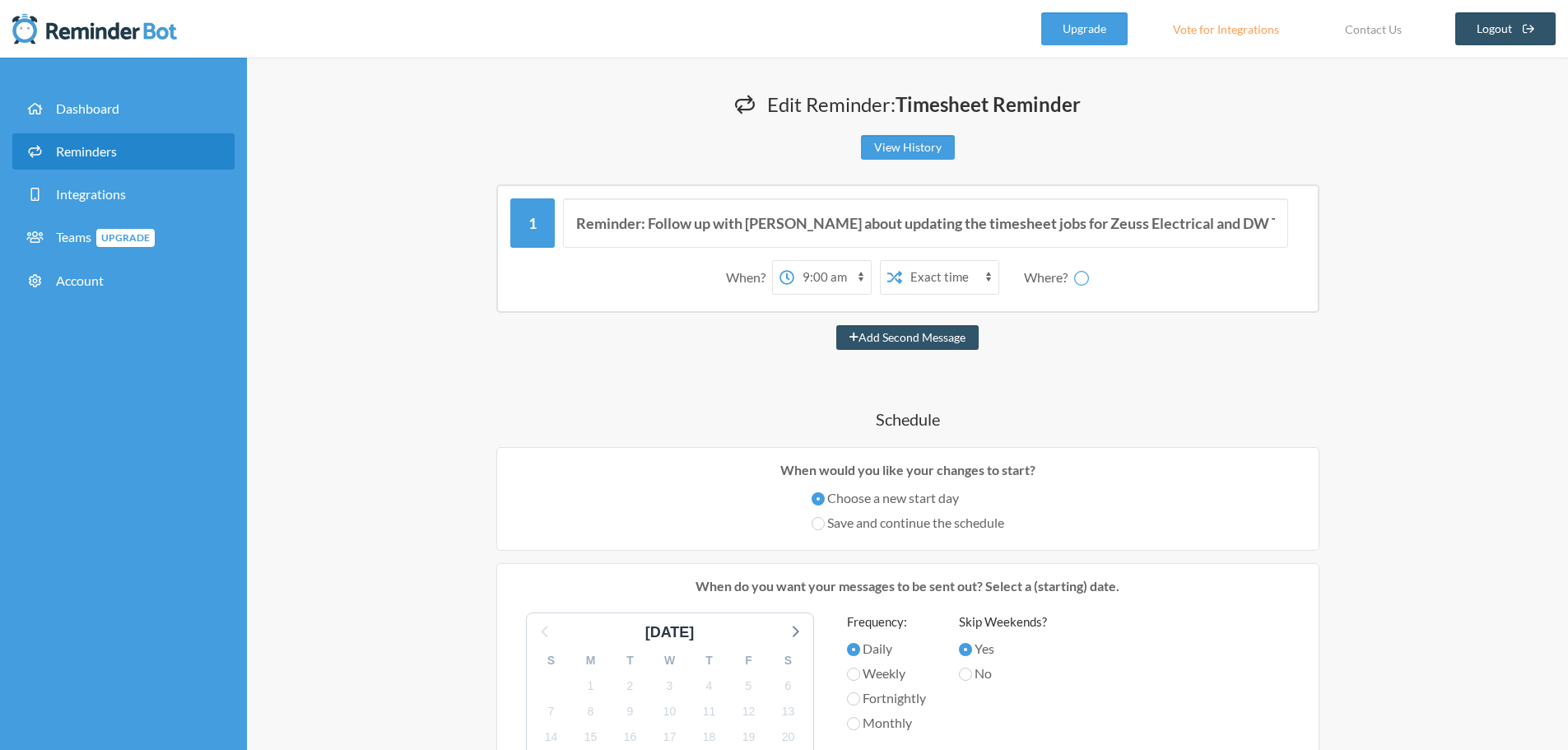
select select "D09G18MRV26"
click at [1155, 226] on input "Reminder: Follow up with [PERSON_NAME] about updating the timesheet jobs for Ze…" at bounding box center [926, 223] width 725 height 49
click at [892, 143] on link "View History" at bounding box center [907, 148] width 94 height 25
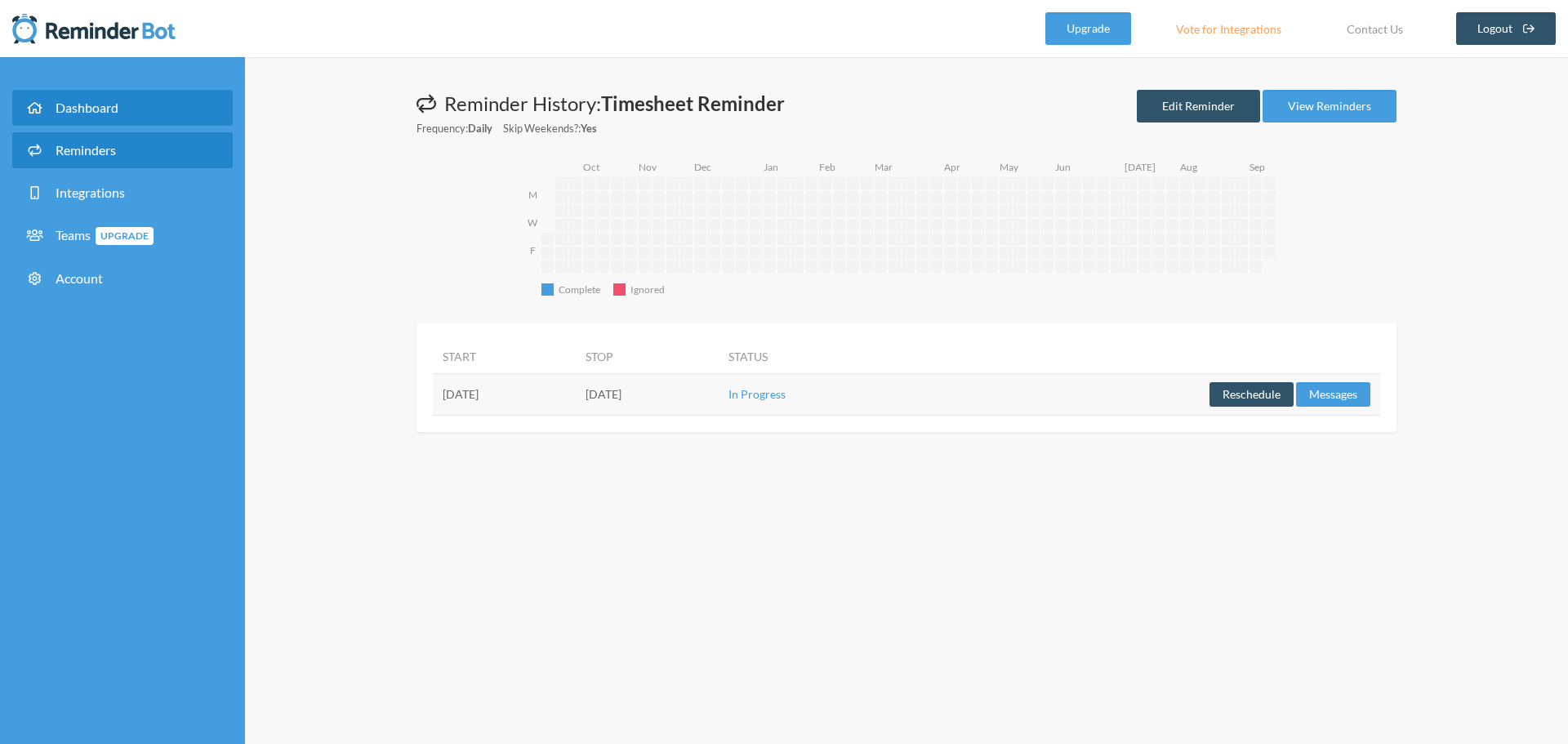
click at [88, 103] on span "Dashboard" at bounding box center [87, 108] width 63 height 15
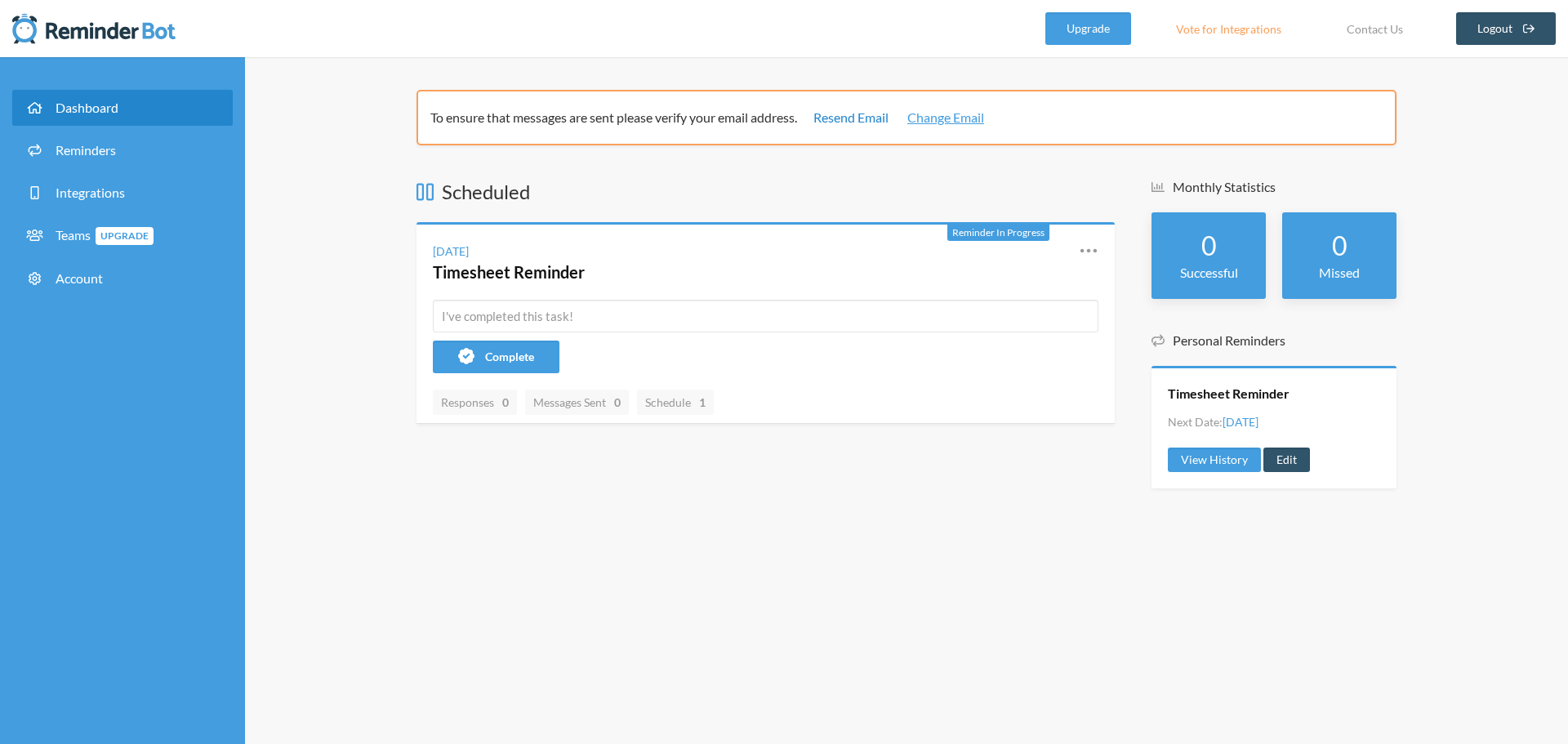
click at [852, 120] on link "Resend Email" at bounding box center [851, 117] width 75 height 19
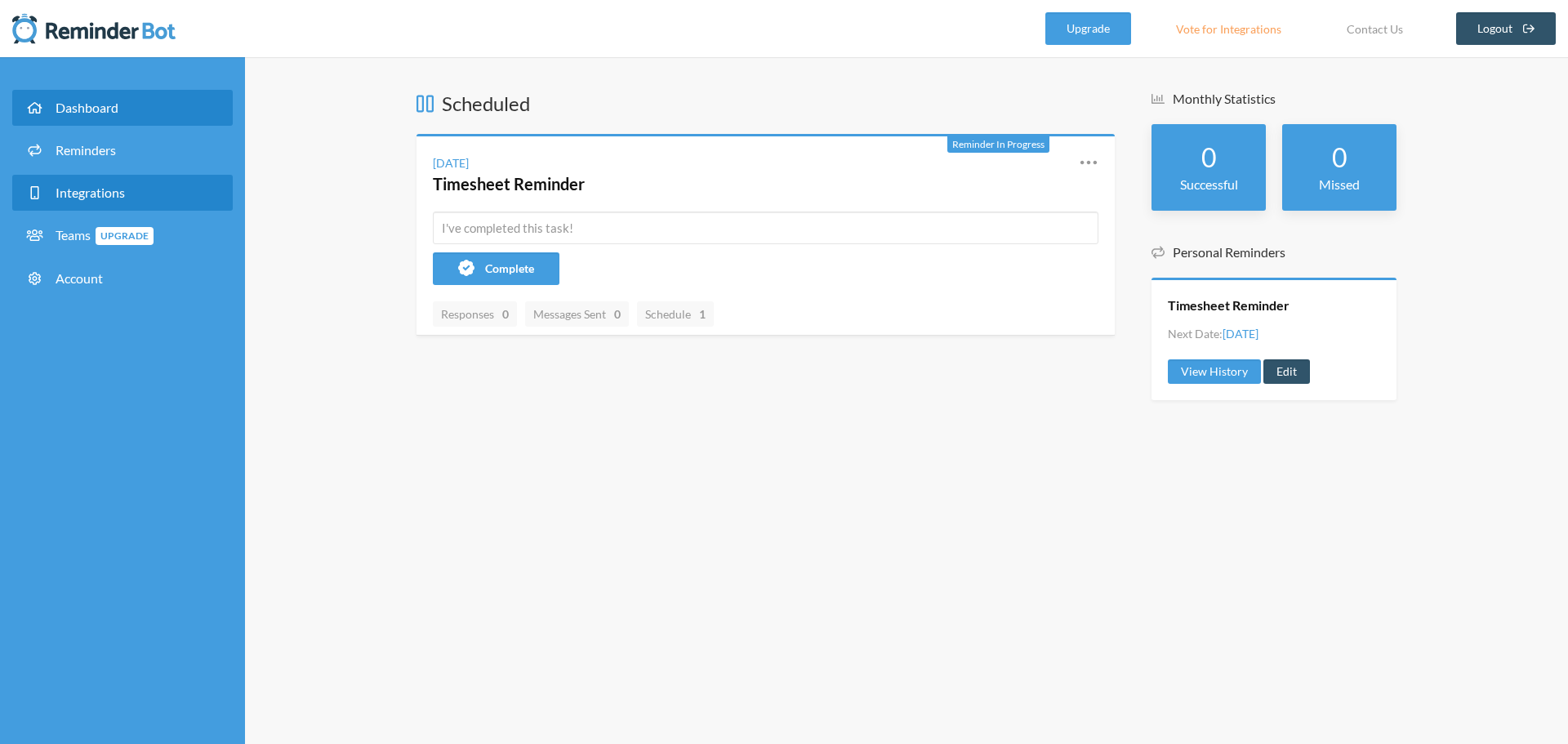
click at [99, 186] on span "Integrations" at bounding box center [90, 192] width 69 height 15
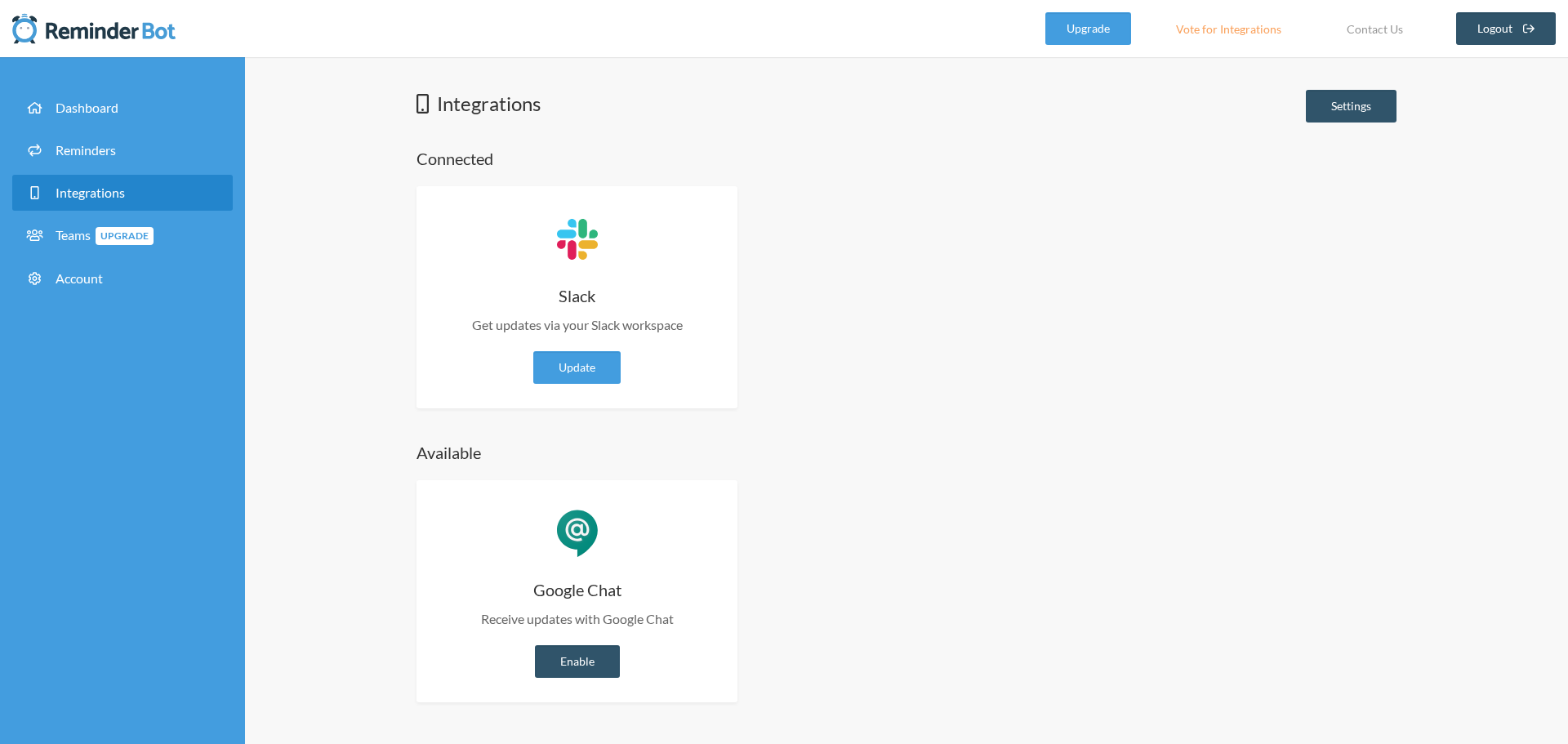
click at [1193, 30] on link "Vote for Integrations" at bounding box center [1228, 29] width 146 height 33
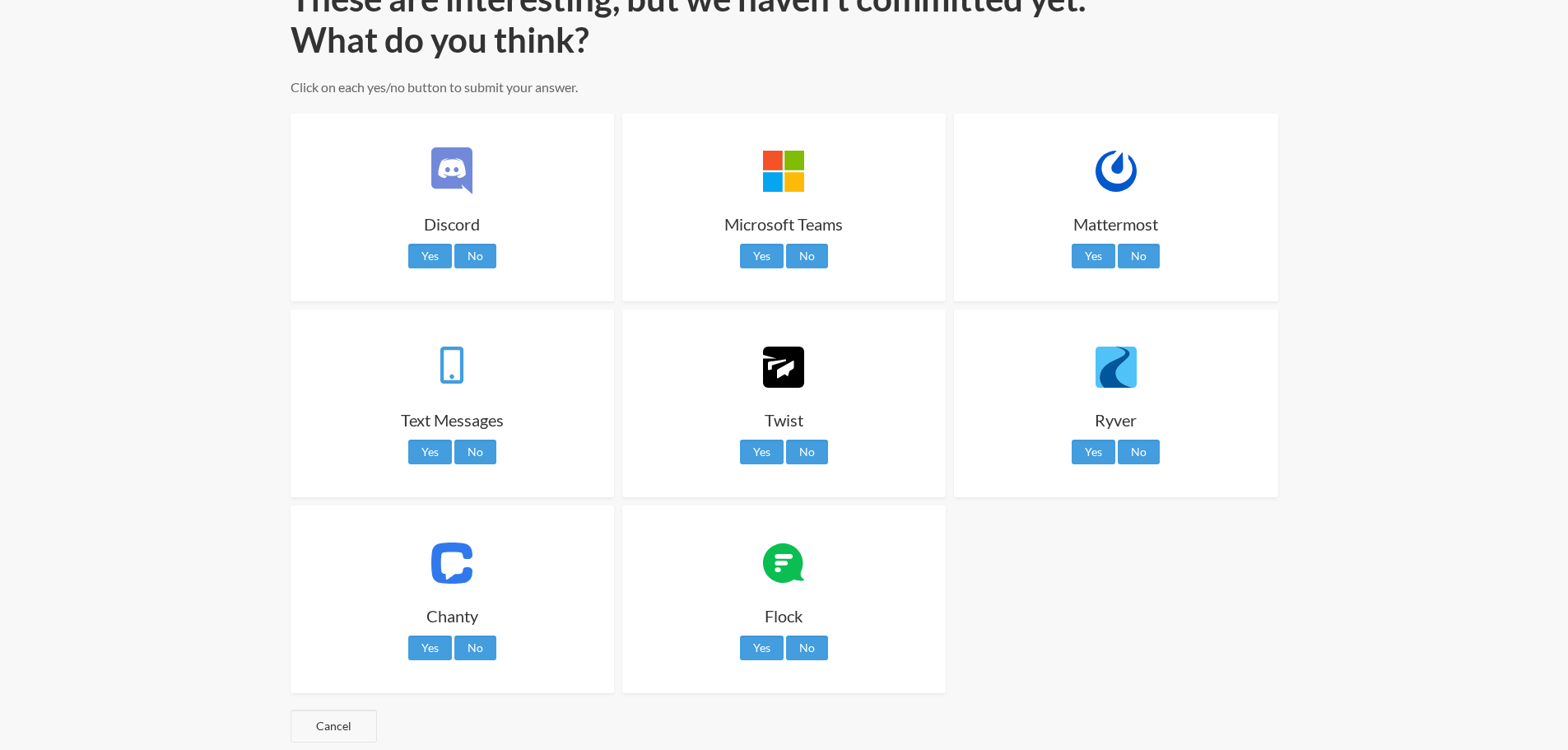
scroll to position [155, 0]
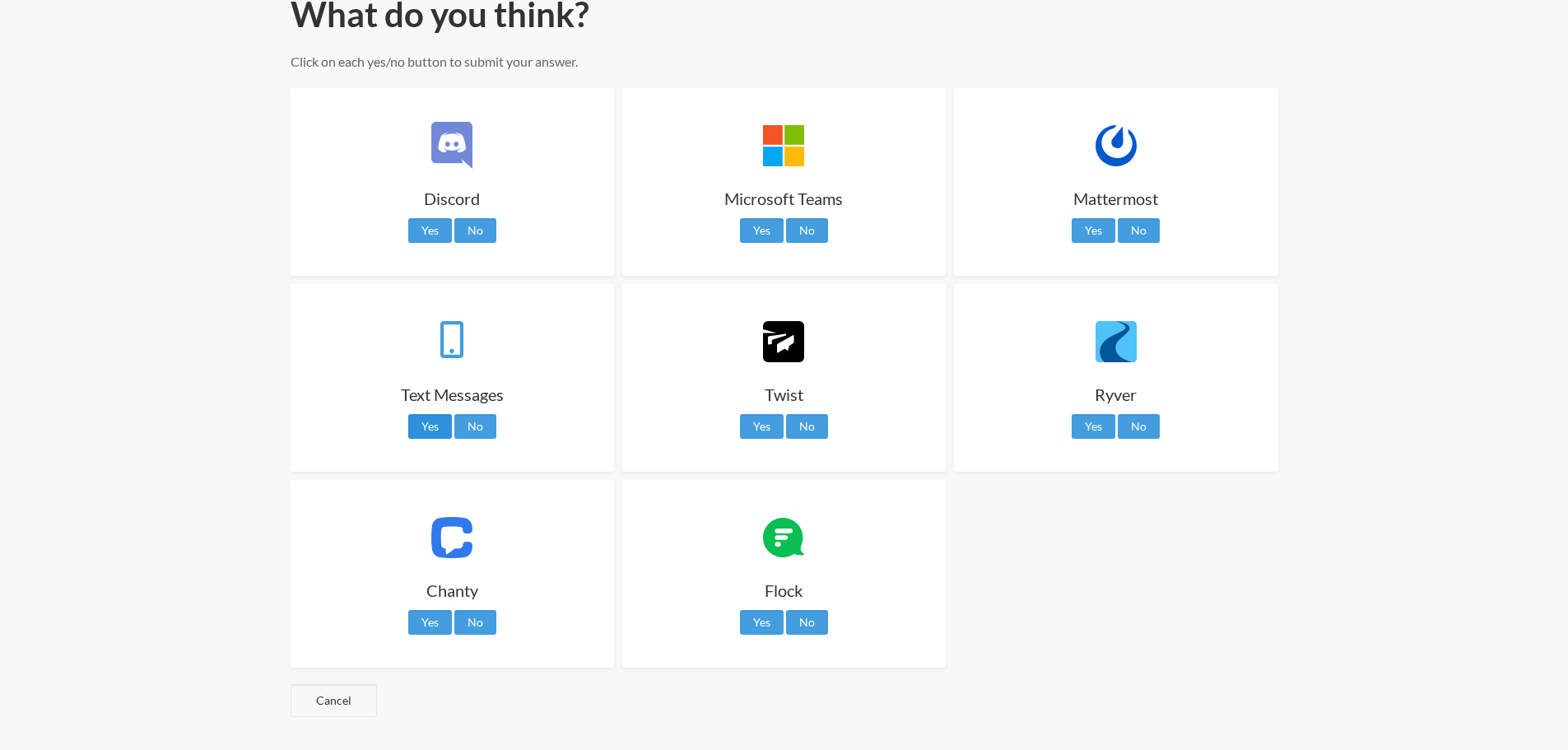
click at [418, 426] on link "Yes" at bounding box center [429, 427] width 44 height 25
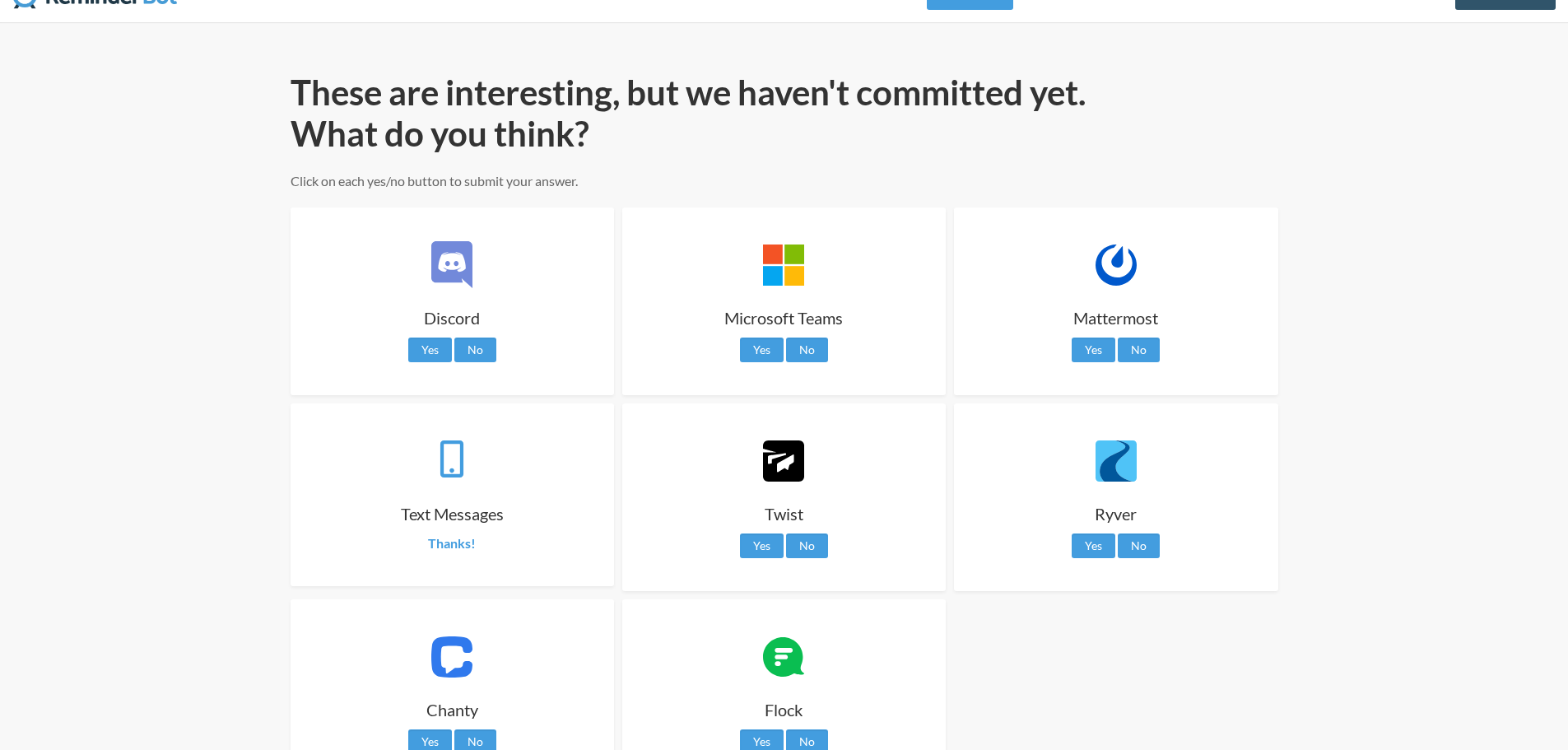
scroll to position [0, 0]
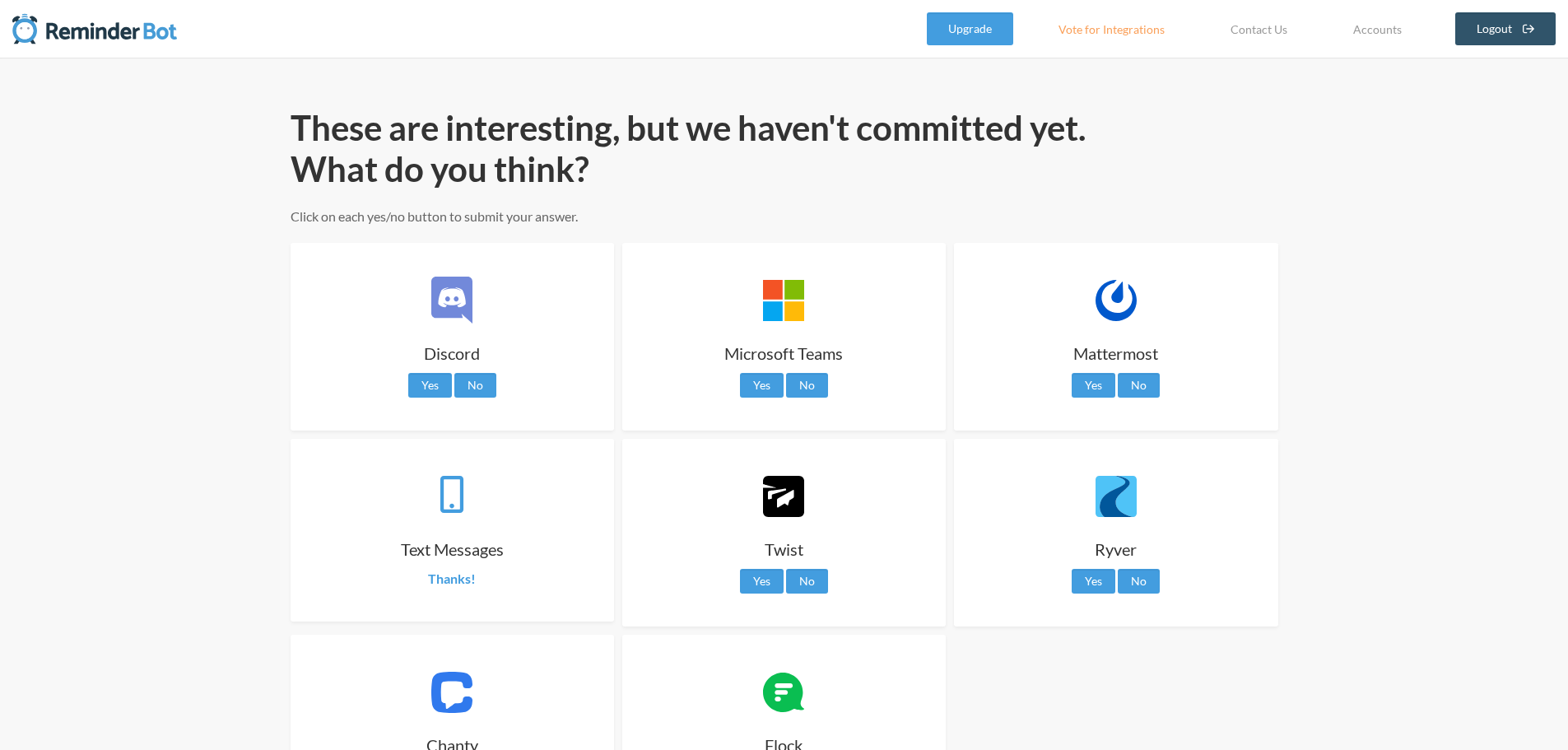
click at [1130, 30] on link "Vote for Integrations" at bounding box center [1111, 29] width 147 height 33
click at [1373, 32] on link "Accounts" at bounding box center [1377, 29] width 90 height 33
select select "**"
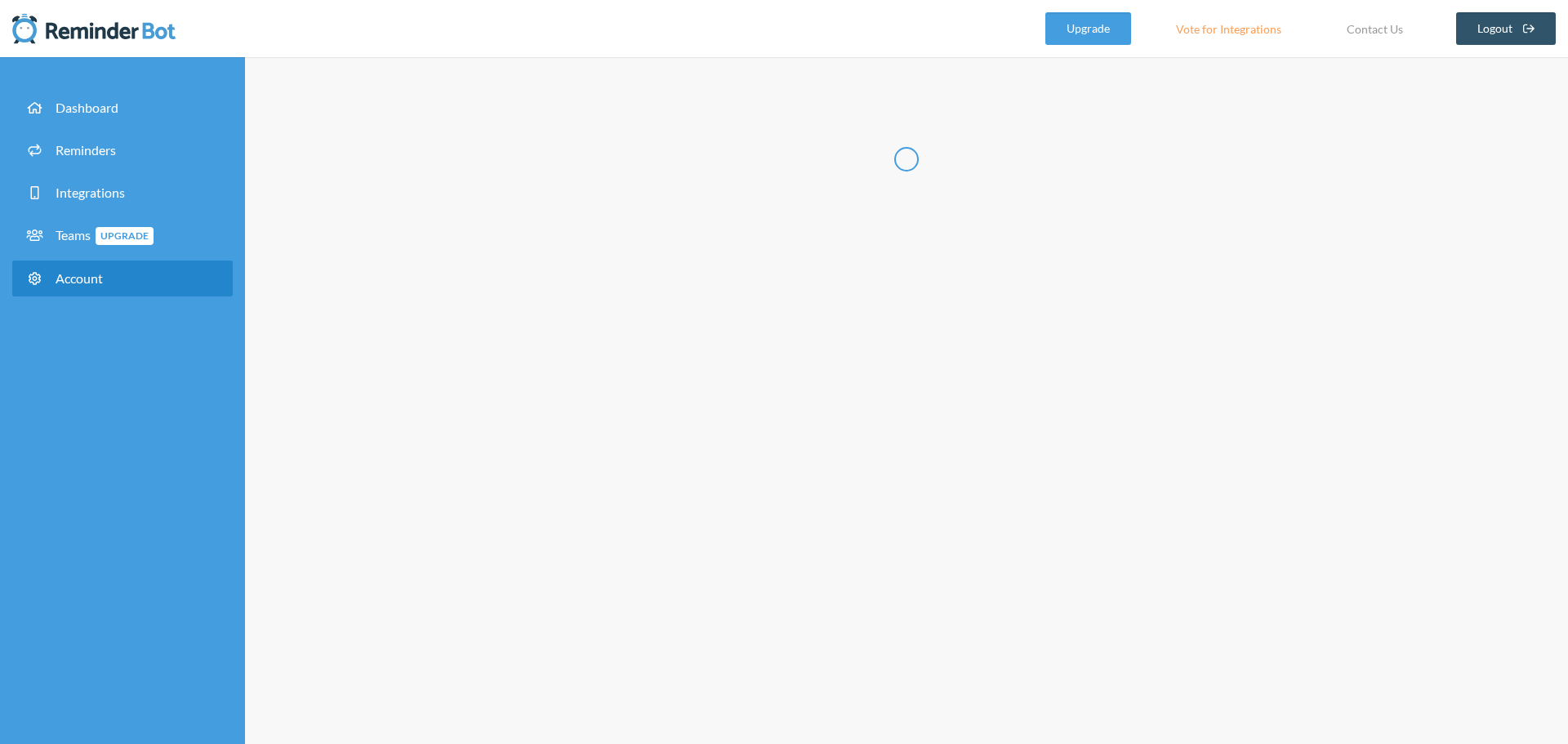
type input "*********"
type input "*****"
type input "**********"
select select "**"
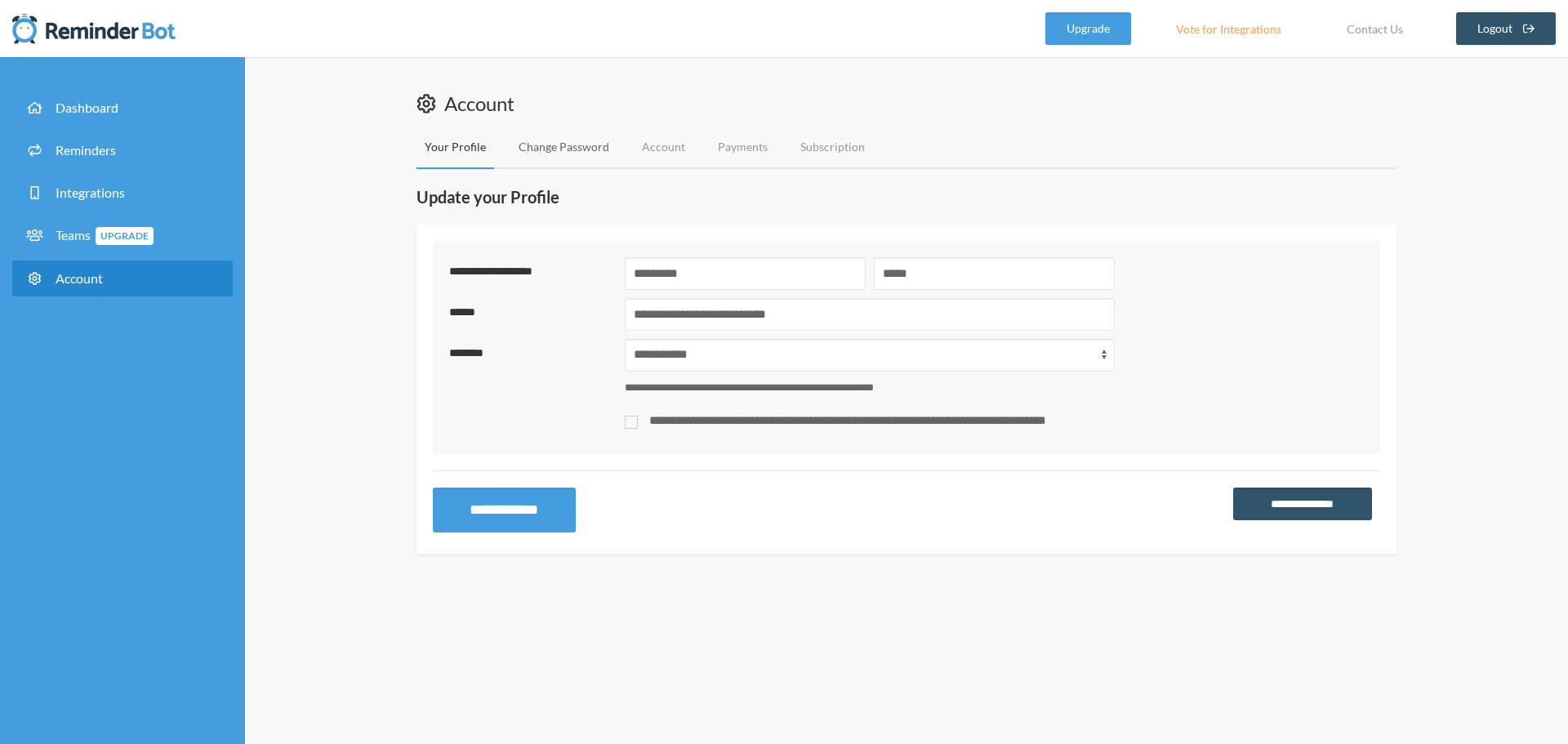
click at [573, 149] on link "Change Password" at bounding box center [563, 147] width 107 height 43
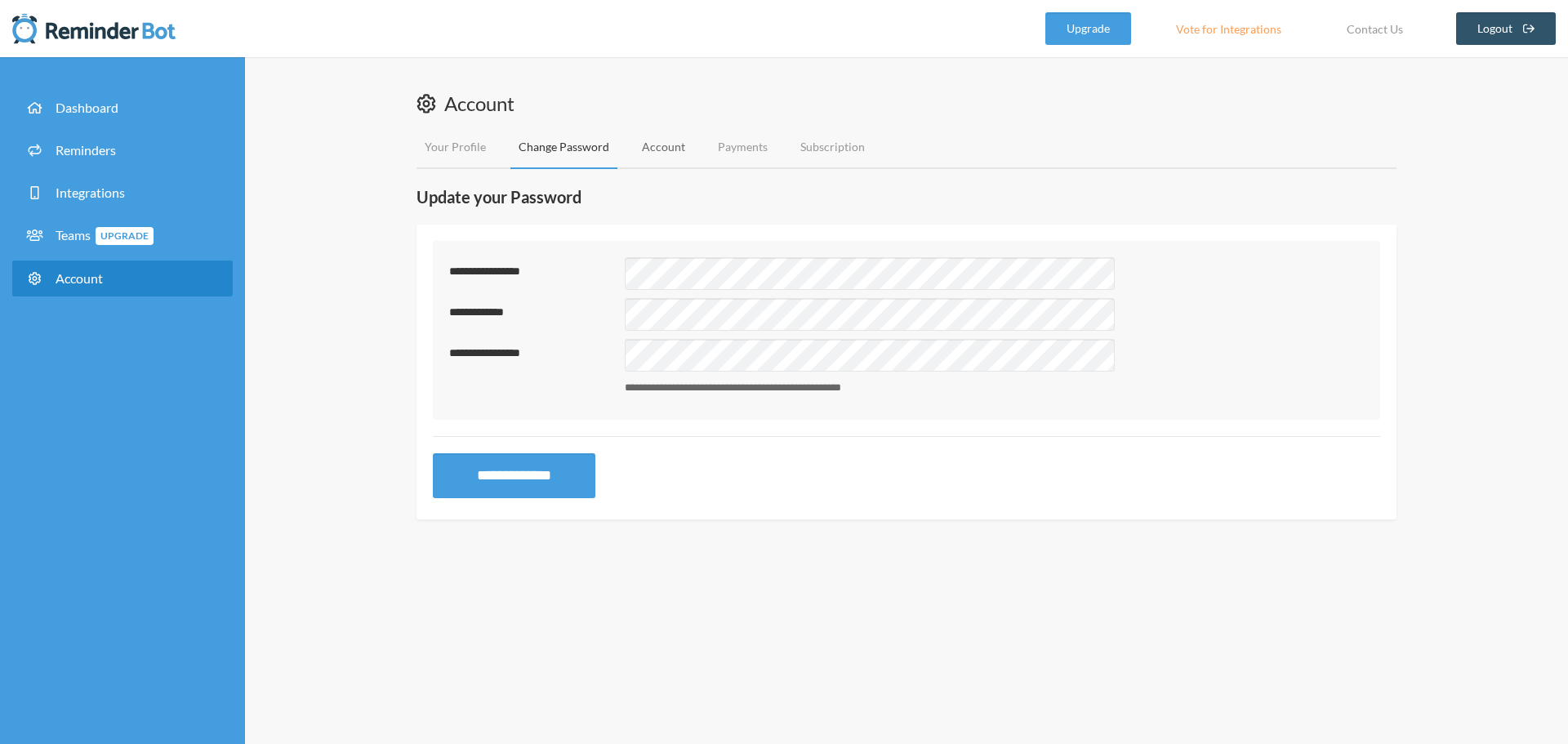
click at [652, 150] on link "Account" at bounding box center [663, 147] width 59 height 43
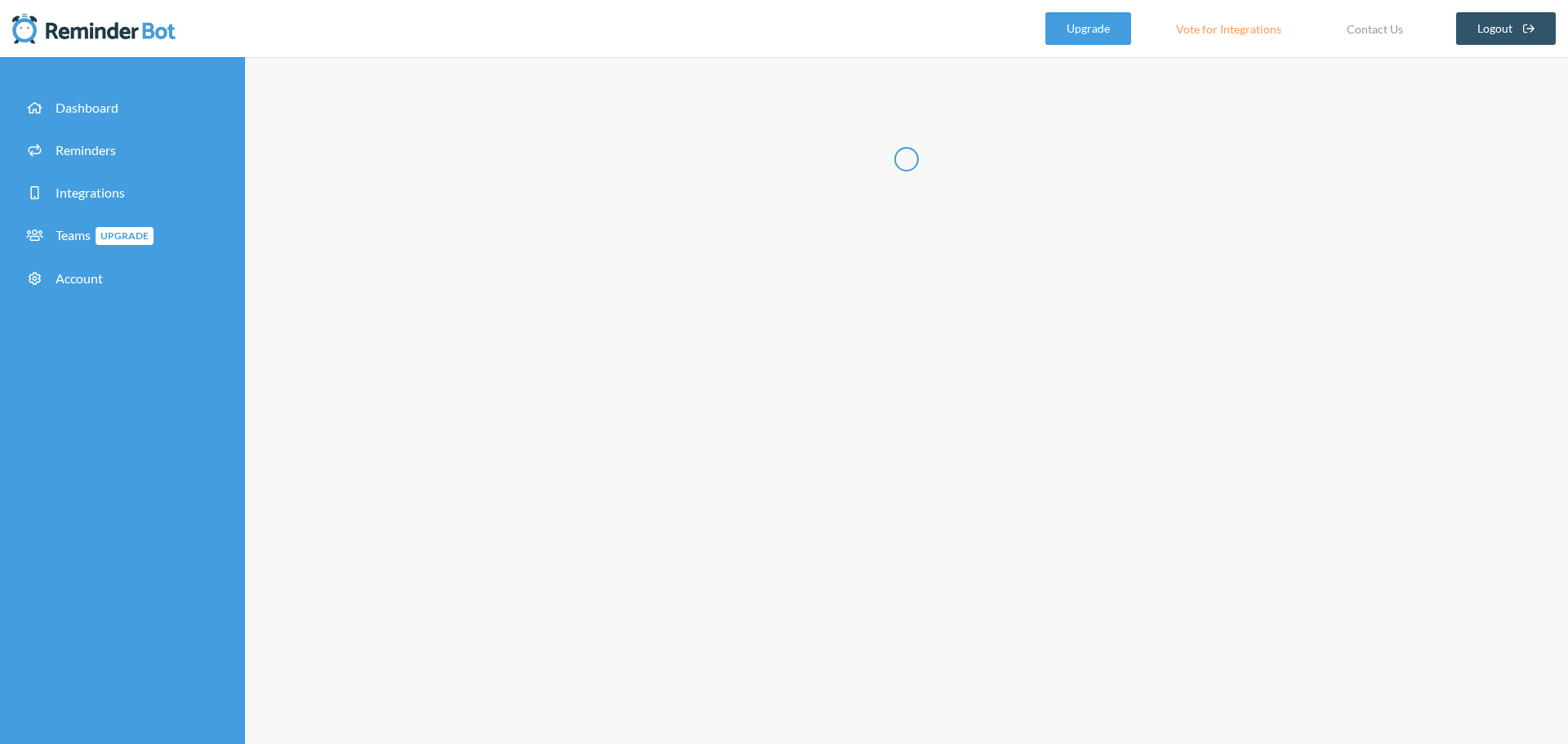
type input "**********"
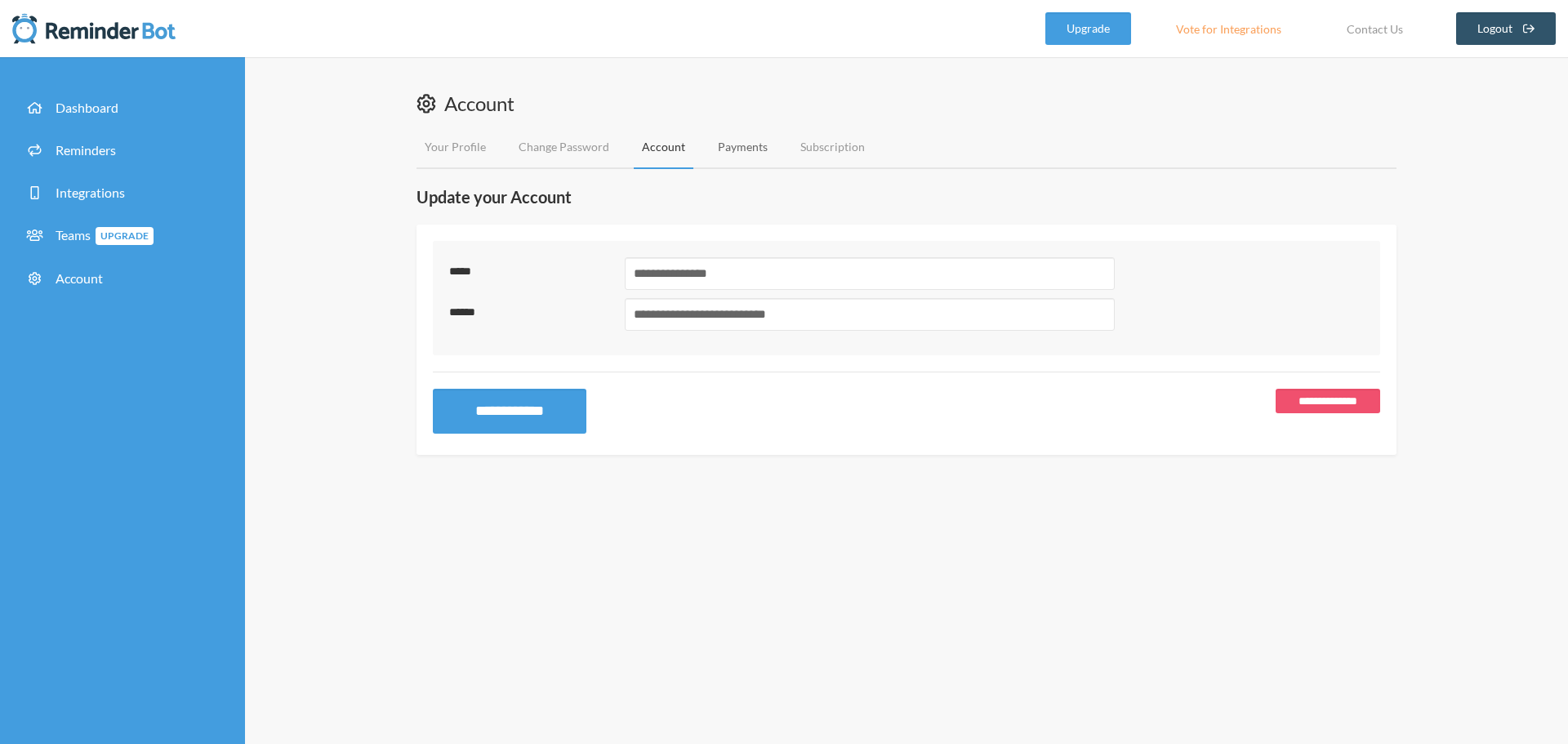
click at [727, 151] on link "Payments" at bounding box center [743, 147] width 66 height 43
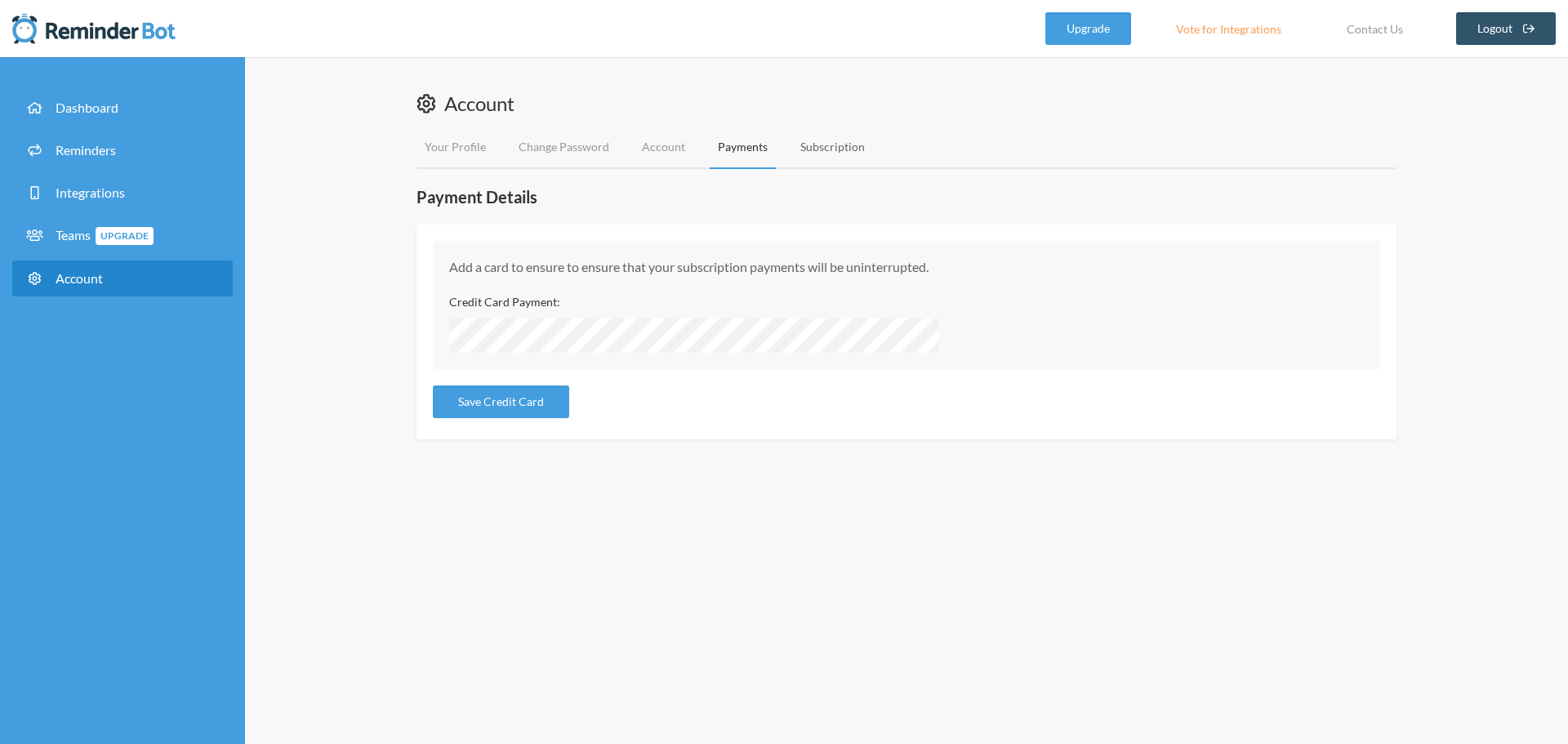
click at [820, 144] on link "Subscription" at bounding box center [833, 147] width 81 height 43
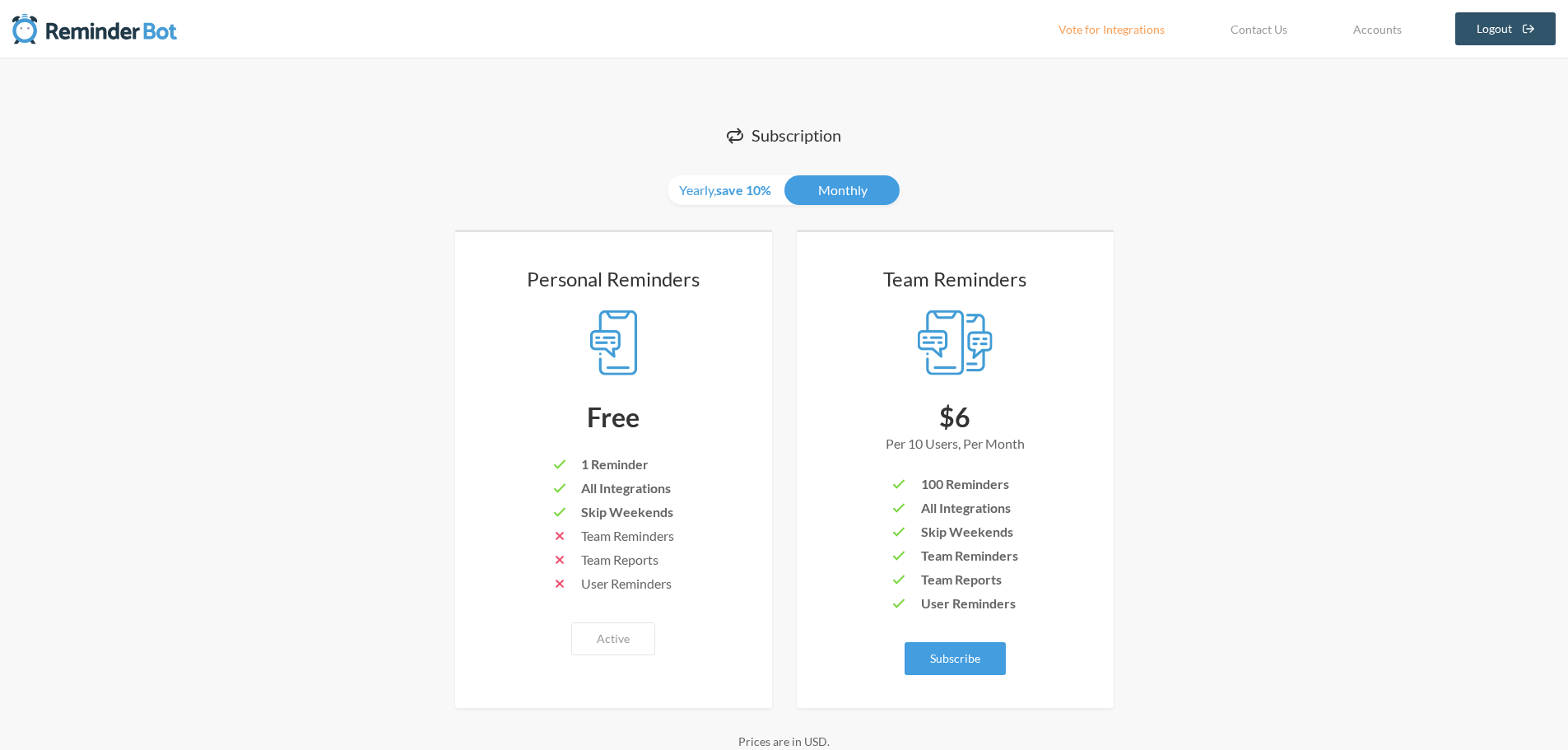
click at [130, 36] on img at bounding box center [95, 29] width 164 height 33
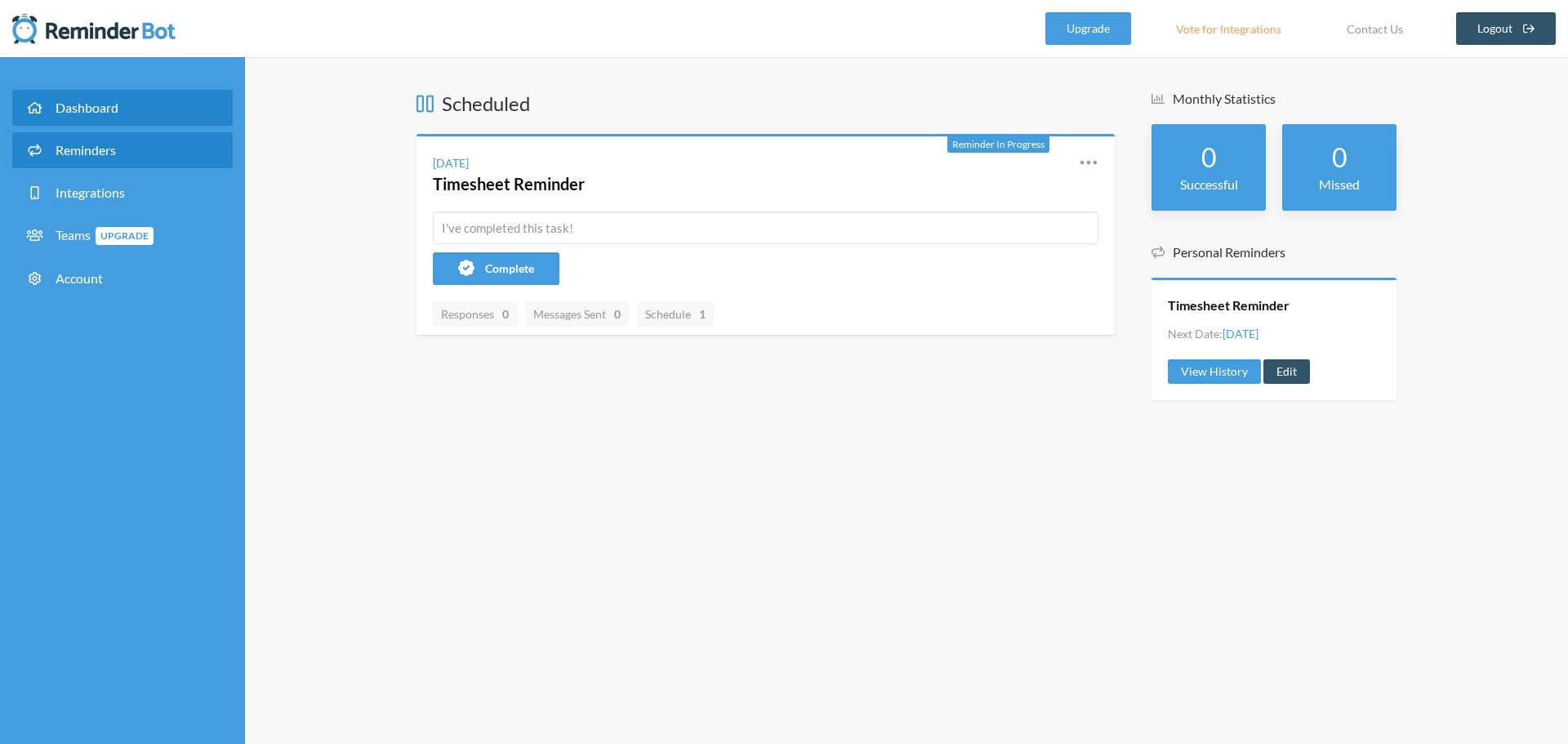
click at [92, 144] on span "Reminders" at bounding box center [85, 150] width 60 height 15
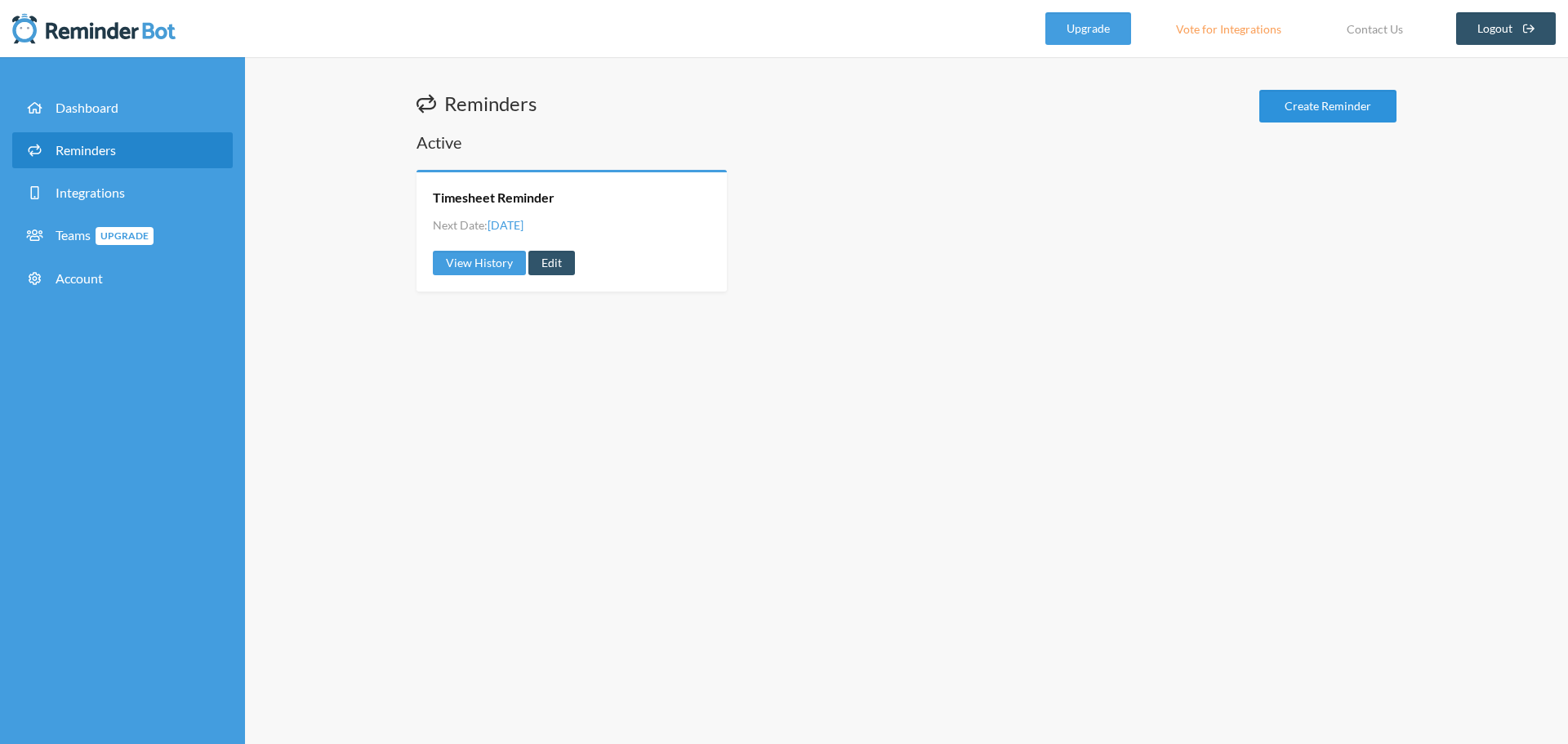
click at [1293, 108] on link "Create Reminder" at bounding box center [1327, 107] width 137 height 33
